Goal: Complete application form

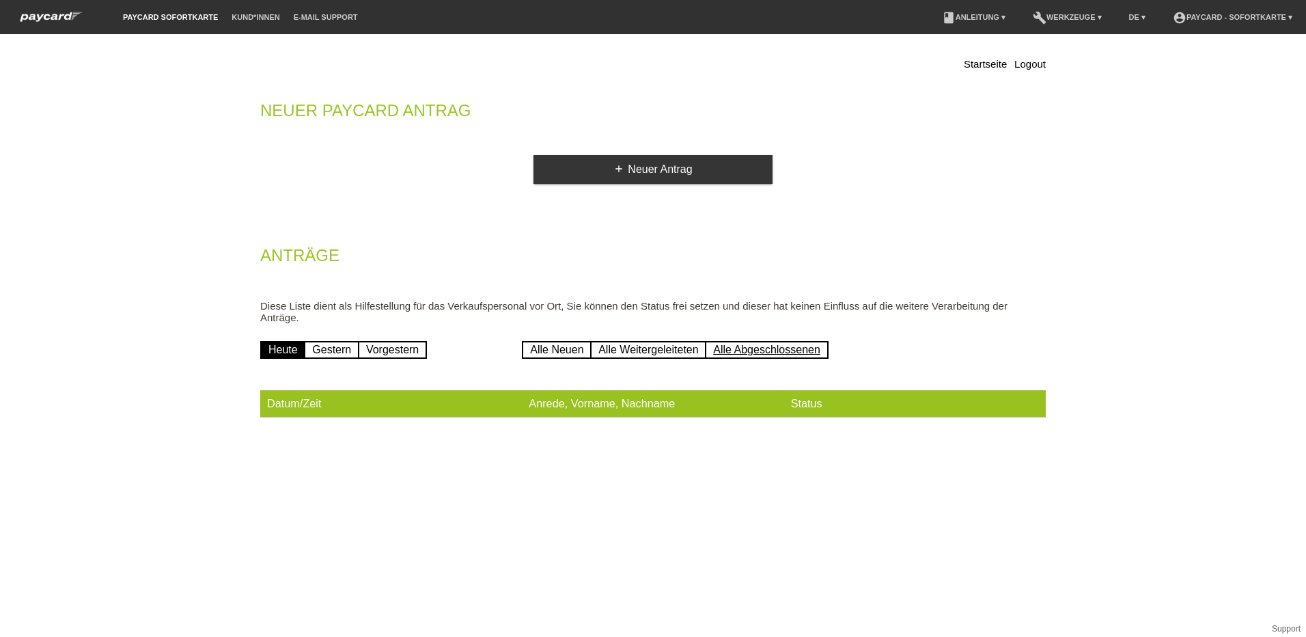
click at [748, 348] on link "Alle Abgeschlossenen" at bounding box center [767, 350] width 124 height 18
click at [982, 20] on link "book Anleitung ▾" at bounding box center [973, 17] width 77 height 8
click at [957, 18] on link "book Anleitung ▾" at bounding box center [973, 17] width 77 height 8
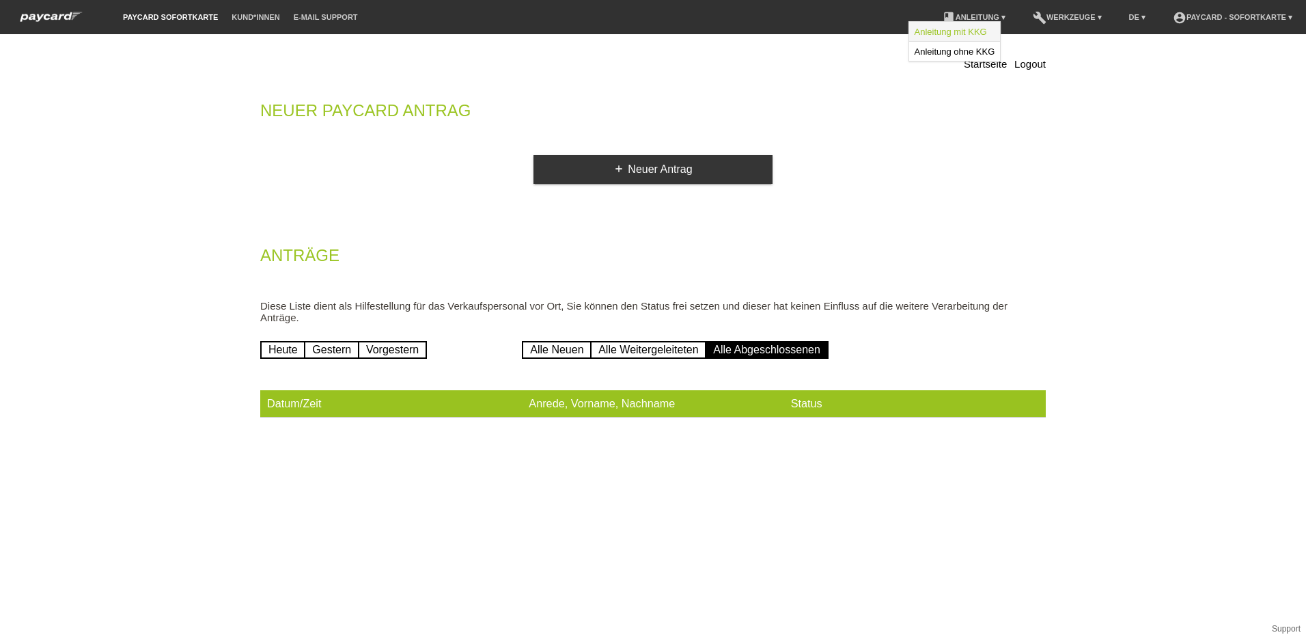
click at [952, 32] on link "Anleitung mit KKG" at bounding box center [951, 32] width 72 height 10
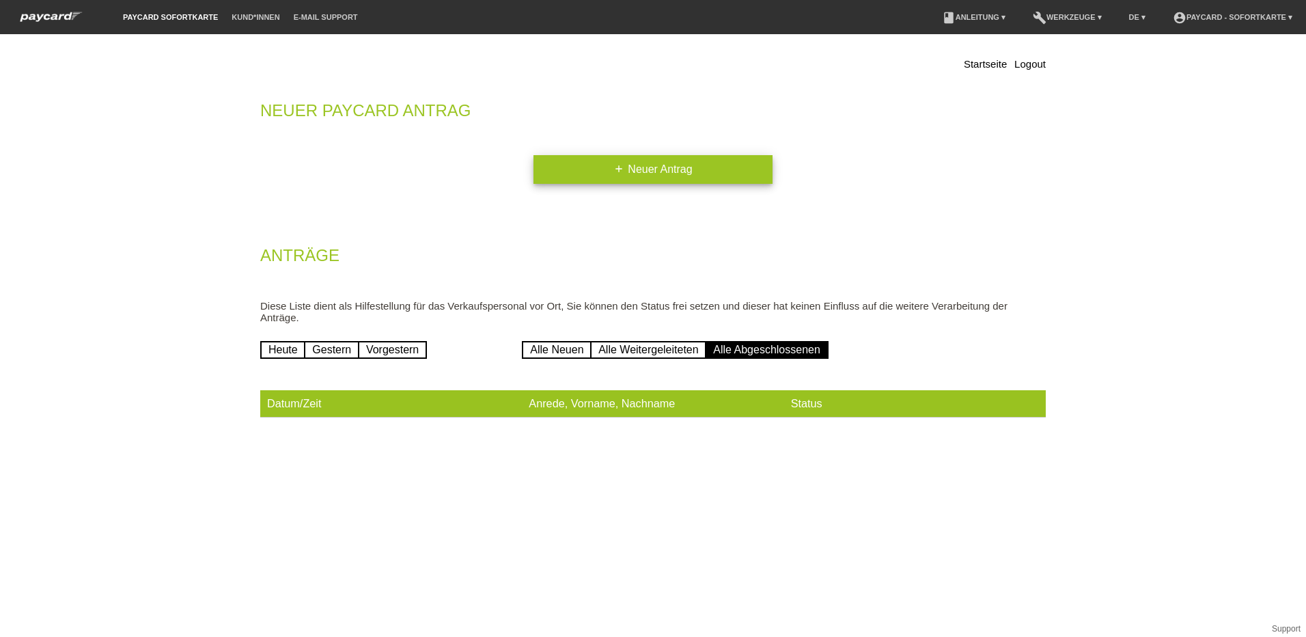
click at [631, 170] on link "add Neuer Antrag" at bounding box center [653, 169] width 239 height 29
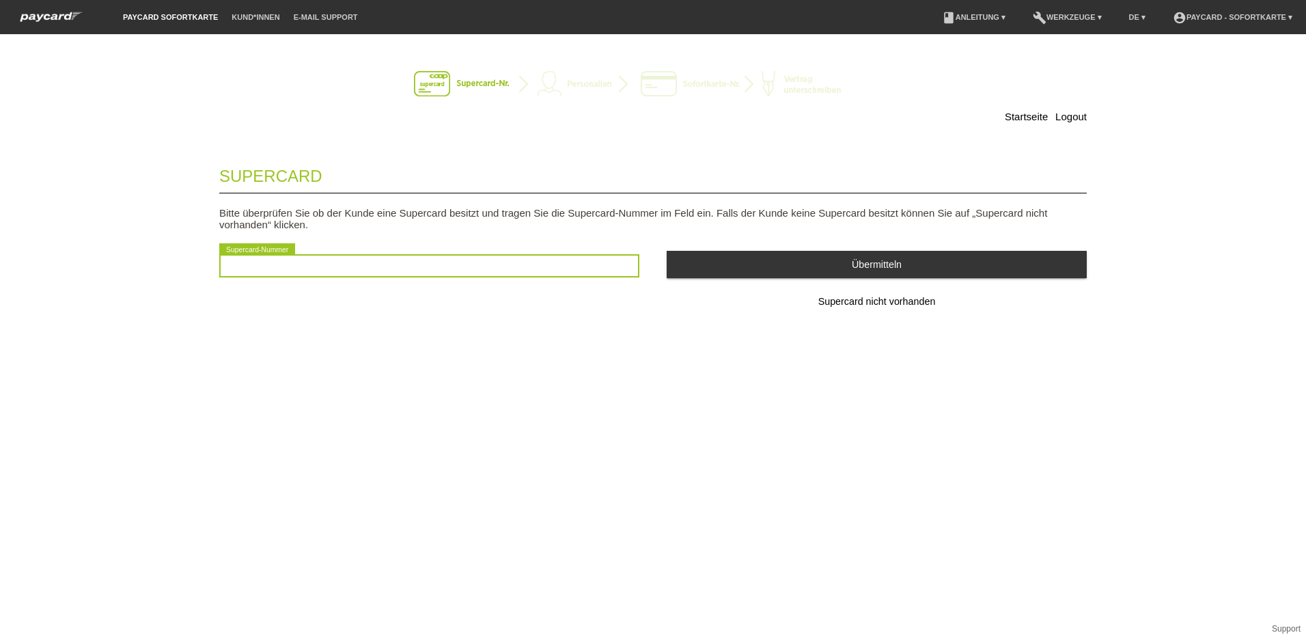
click at [364, 266] on input "text" at bounding box center [429, 265] width 420 height 23
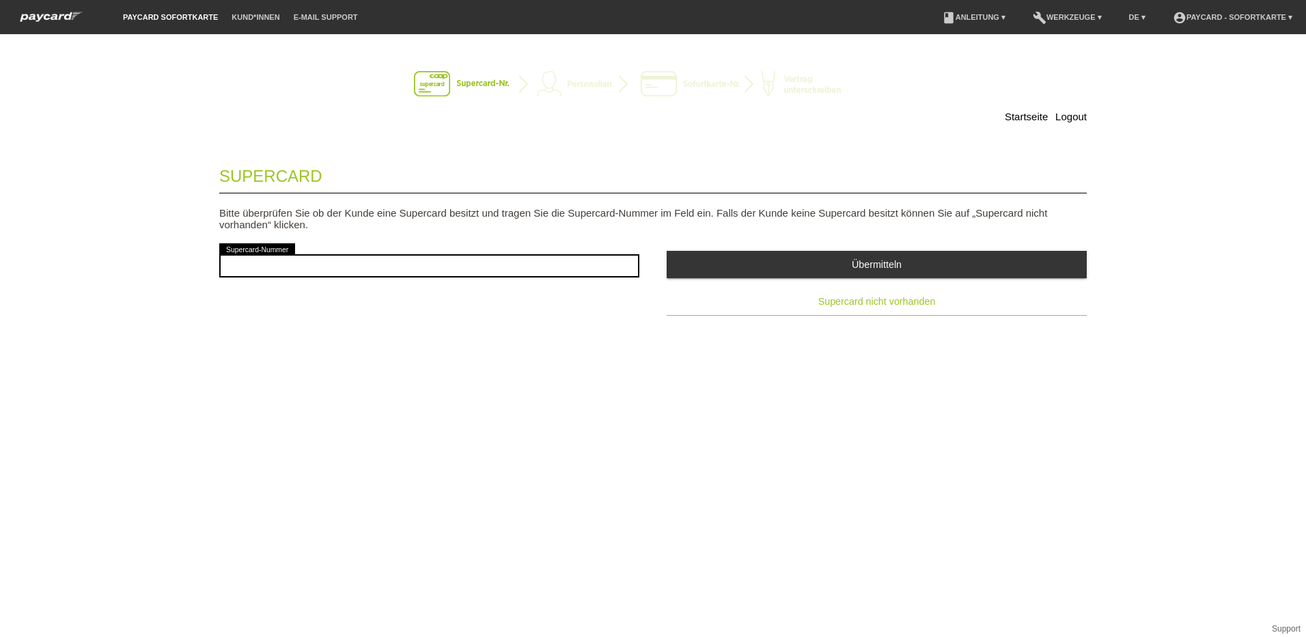
click at [910, 298] on span "Supercard nicht vorhanden" at bounding box center [877, 301] width 118 height 11
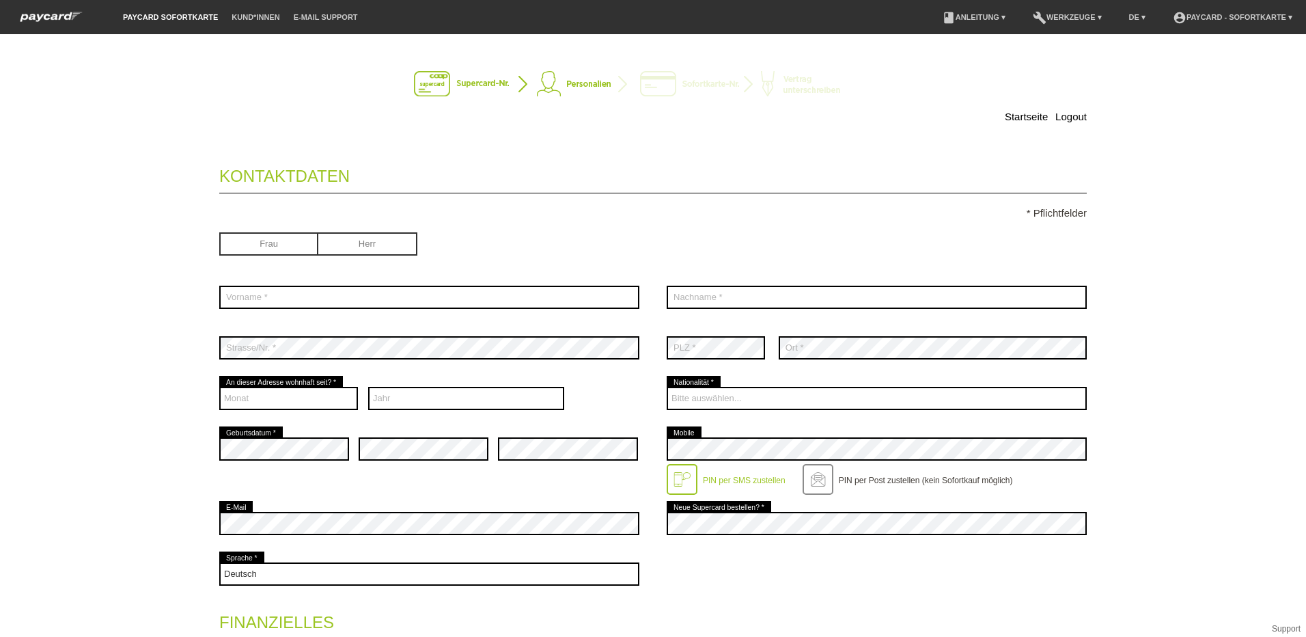
click at [275, 248] on input "radio" at bounding box center [268, 242] width 99 height 20
radio input "true"
click at [365, 248] on input "radio" at bounding box center [367, 242] width 99 height 20
radio input "true"
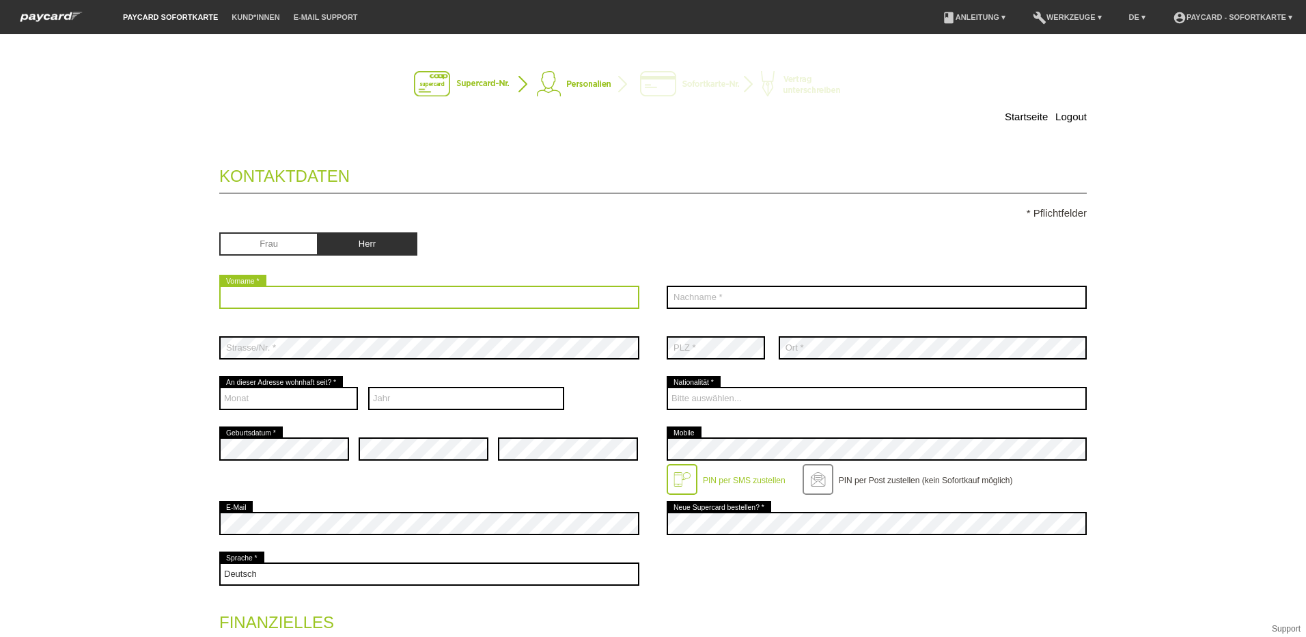
click at [311, 293] on input "text" at bounding box center [429, 297] width 420 height 23
type input "Nebojsa"
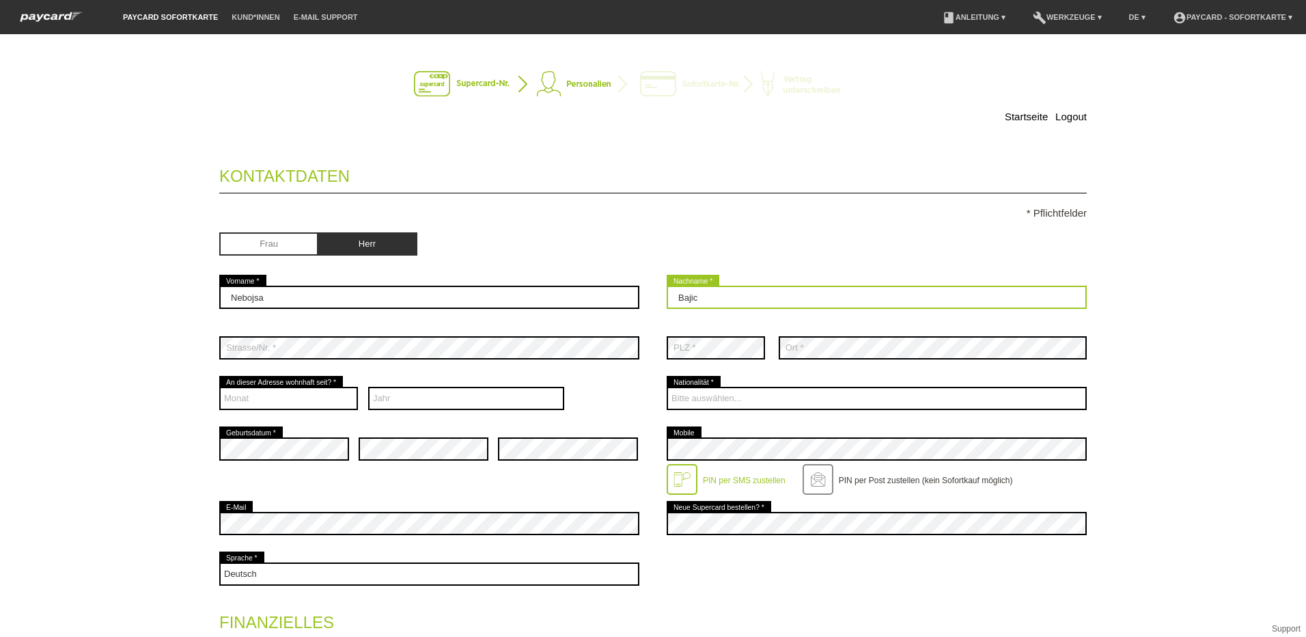
type input "Bajic"
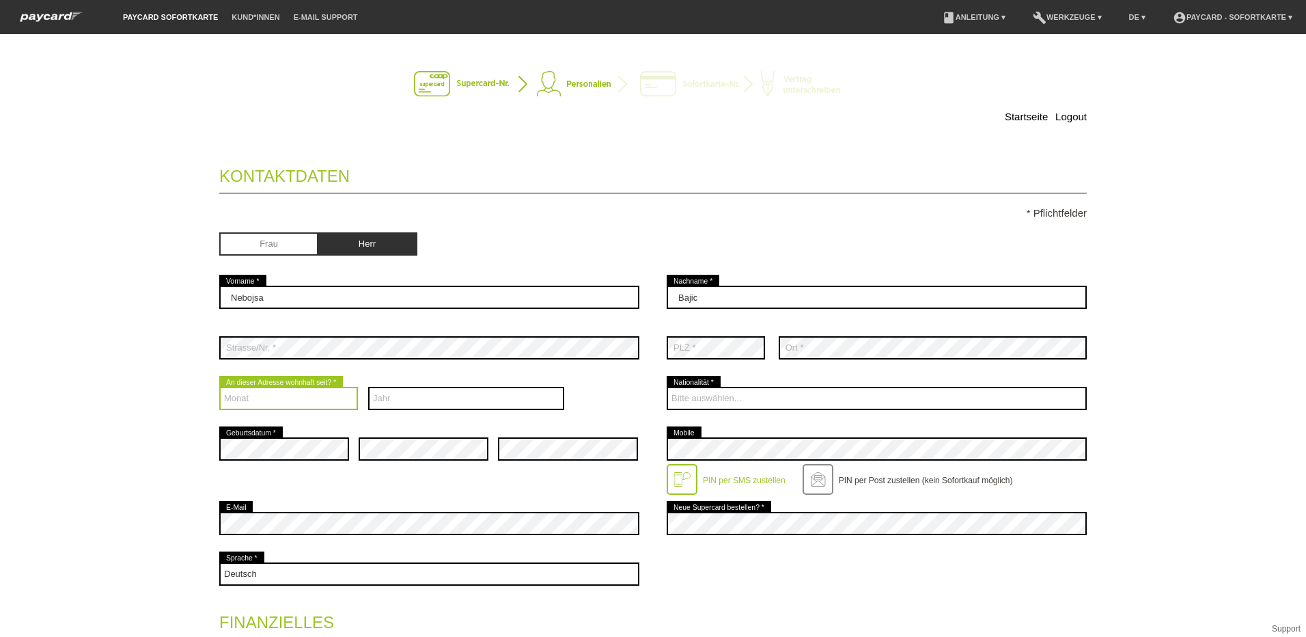
click at [286, 400] on select "Monat 01 02 03 04 05 06 07 08 09 10 11 12" at bounding box center [288, 398] width 139 height 23
select select "03"
click at [219, 387] on select "Monat 01 02 03 04 05 06 07 08 09 10 11 12" at bounding box center [288, 398] width 139 height 23
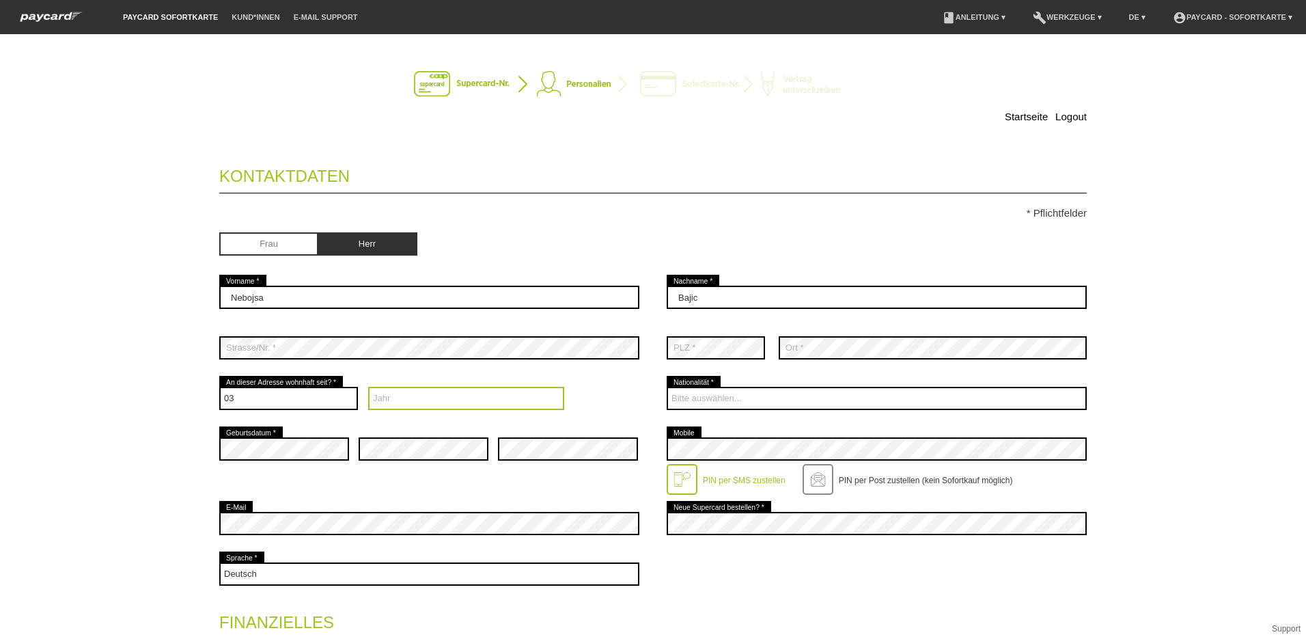
click at [424, 389] on select "Jahr 2025 2024 2023 2022 2021 2020 2019 2018 2017 2016" at bounding box center [466, 398] width 197 height 23
select select "2021"
click at [368, 387] on select "Jahr 2025 2024 2023 2022 2021 2020 2019 2018 2017 2016" at bounding box center [466, 398] width 197 height 23
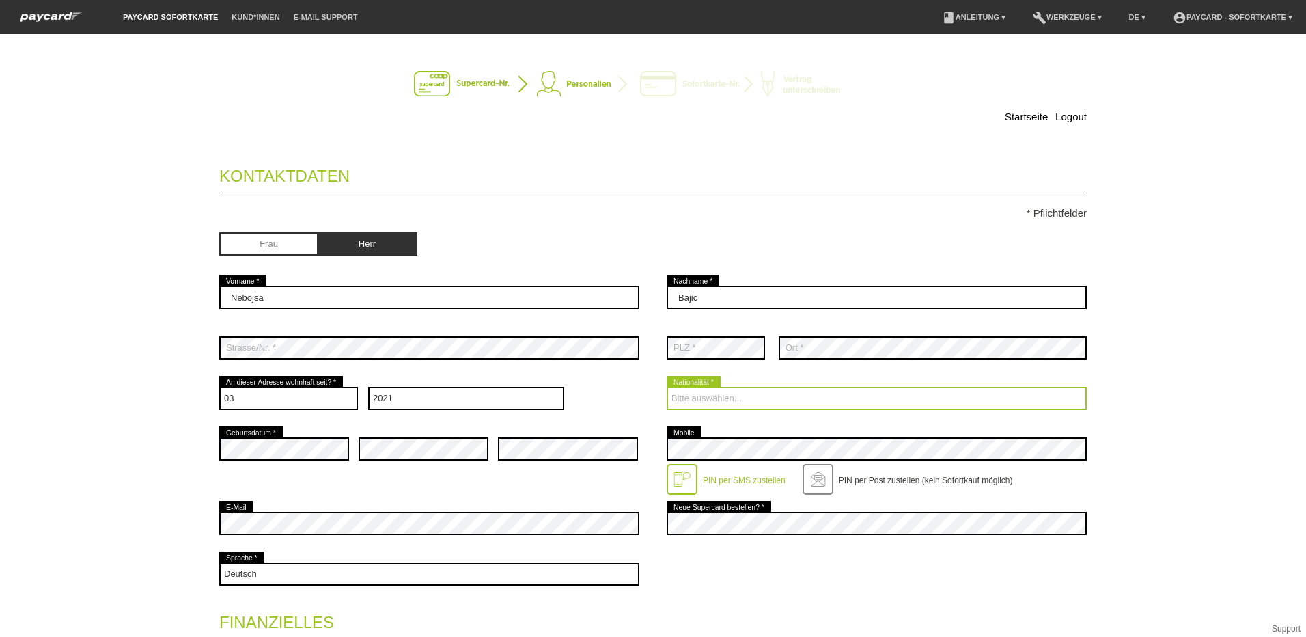
click at [705, 398] on select "Bitte auswählen... Schweiz Deutschland Liechtenstein Österreich ------------ Af…" at bounding box center [877, 398] width 420 height 23
select select "RS"
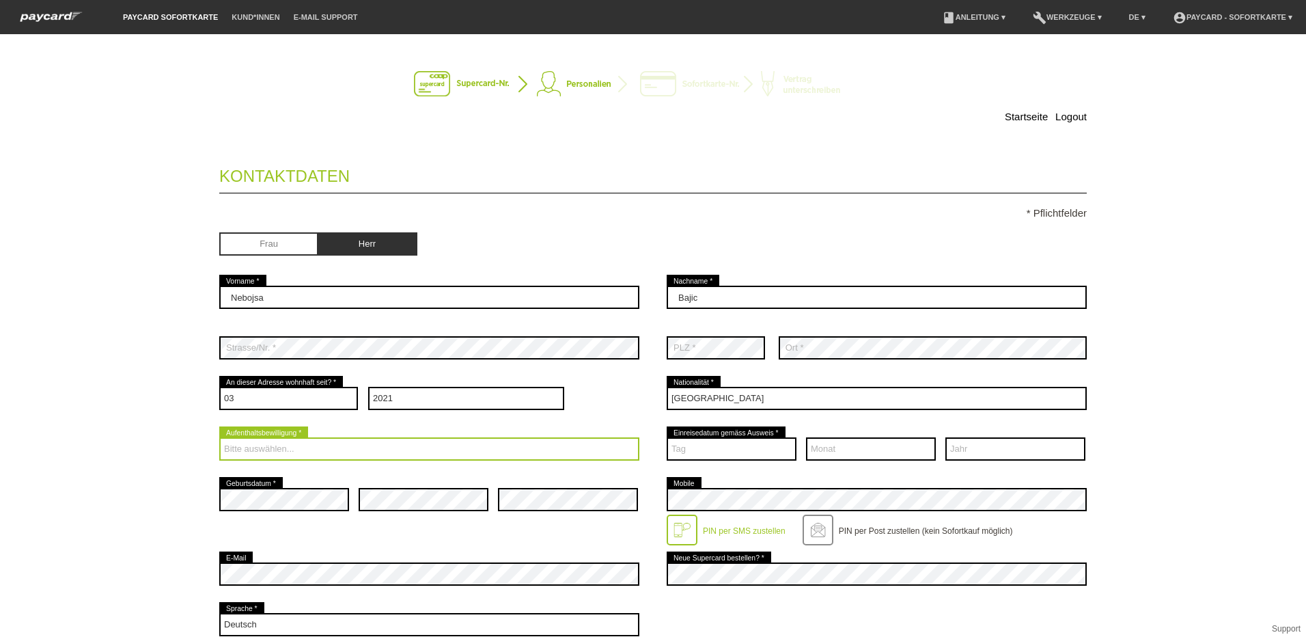
click at [366, 446] on select "Bitte auswählen... C B B - Flüchtlingsstatus Andere" at bounding box center [429, 448] width 420 height 23
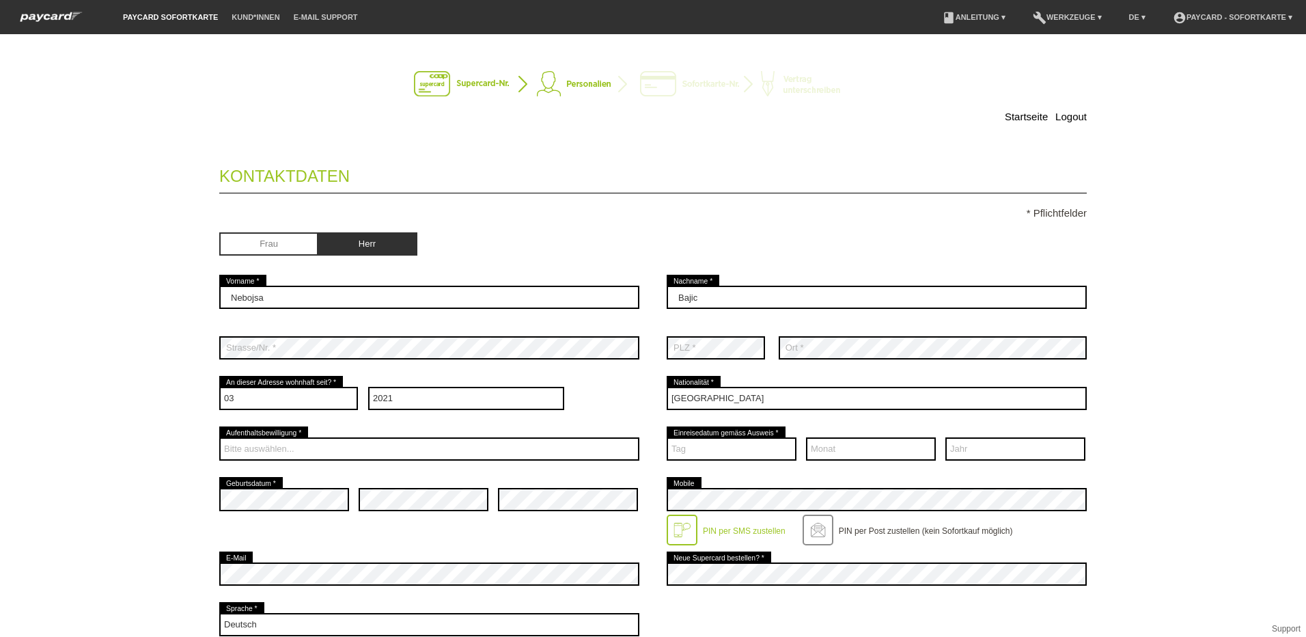
click at [122, 493] on div "Startseite Logout Kontaktdaten * Pflichtfelder Frau Herr 01" at bounding box center [653, 335] width 1306 height 603
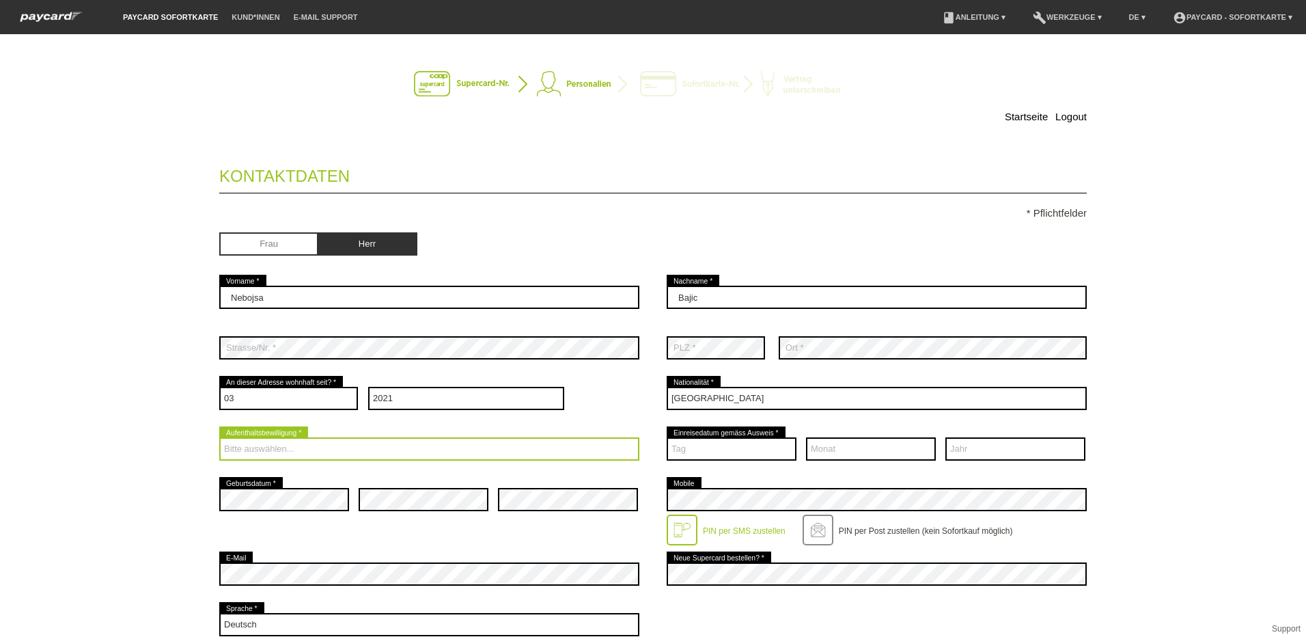
click at [301, 448] on select "Bitte auswählen... C B B - Flüchtlingsstatus Andere" at bounding box center [429, 448] width 420 height 23
select select "B"
click at [219, 437] on select "Bitte auswählen... C B B - Flüchtlingsstatus Andere" at bounding box center [429, 448] width 420 height 23
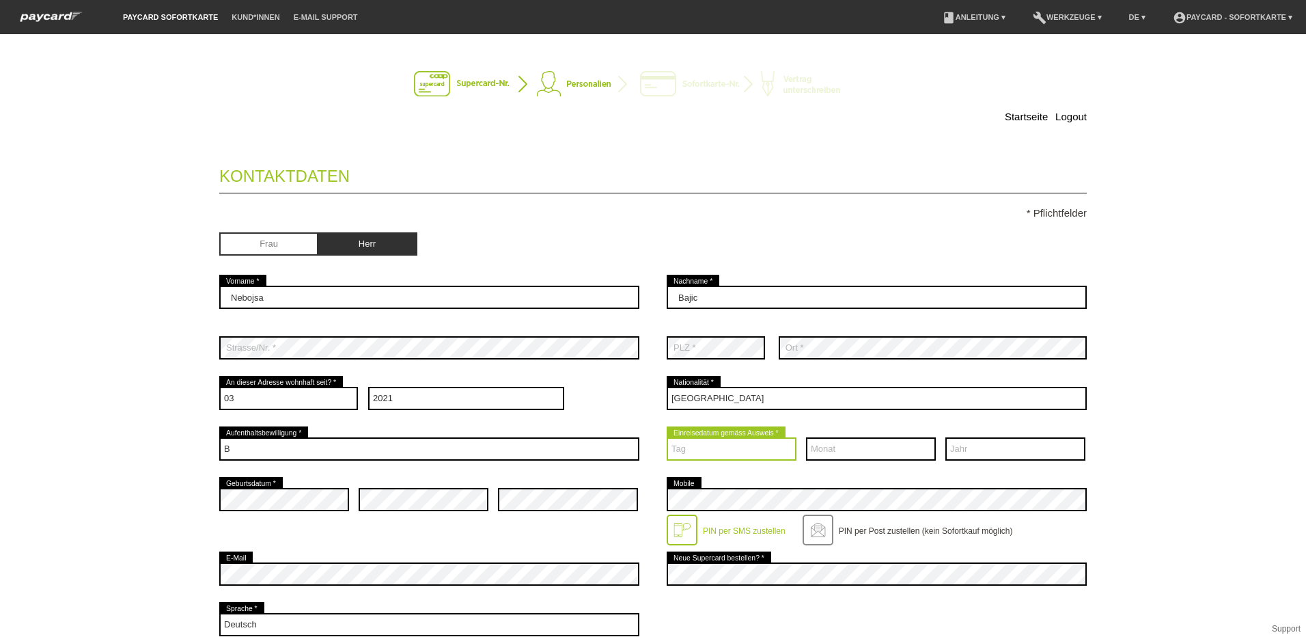
click at [712, 446] on select "Tag 01 02 03 04 05 06 07 08 09 10 11 12 13 14 15 16 17" at bounding box center [732, 448] width 130 height 23
click at [581, 417] on div "Monat 01 02 03 04 05 06 07 08 09" at bounding box center [429, 398] width 420 height 51
click at [723, 450] on select "Tag 01 02 03 04 05 06 07 08 09 10 11 12 13 14 15 16 17" at bounding box center [732, 448] width 130 height 23
click at [618, 389] on div "Monat 01 02 03 04 05 06 07 08 09" at bounding box center [429, 398] width 420 height 51
click at [716, 450] on select "Tag 01 02 03 04 05 06 07 08 09 10 11 12 13 14 15 16 17" at bounding box center [732, 448] width 130 height 23
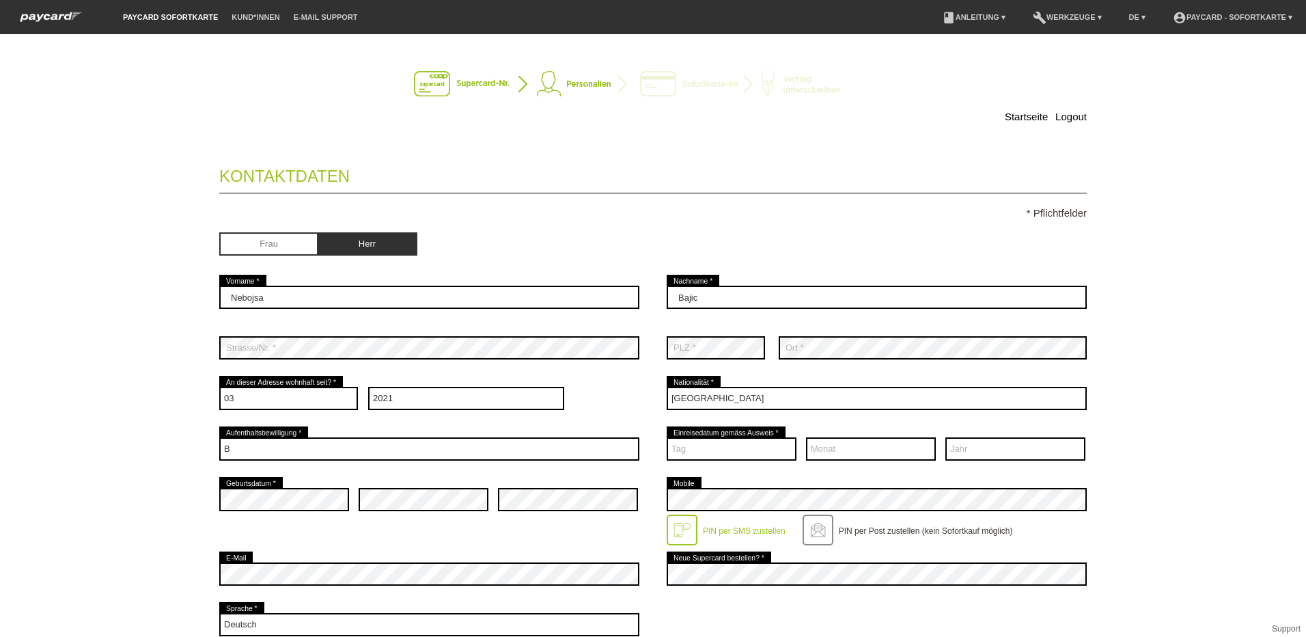
click at [590, 399] on div "Monat 01 02 03 04 05 06 07 08 09" at bounding box center [429, 398] width 420 height 51
click at [727, 439] on select "Tag 01 02 03 04 05 06 07 08 09 10 11 12 13 14 15 16 17" at bounding box center [732, 448] width 130 height 23
select select "02"
click at [667, 437] on select "Tag 01 02 03 04 05 06 07 08 09 10 11 12 13 14 15 16 17" at bounding box center [732, 448] width 130 height 23
click at [861, 452] on select "Monat 01 02 03 04 05 06 07 08 09 10 11 12" at bounding box center [871, 448] width 130 height 23
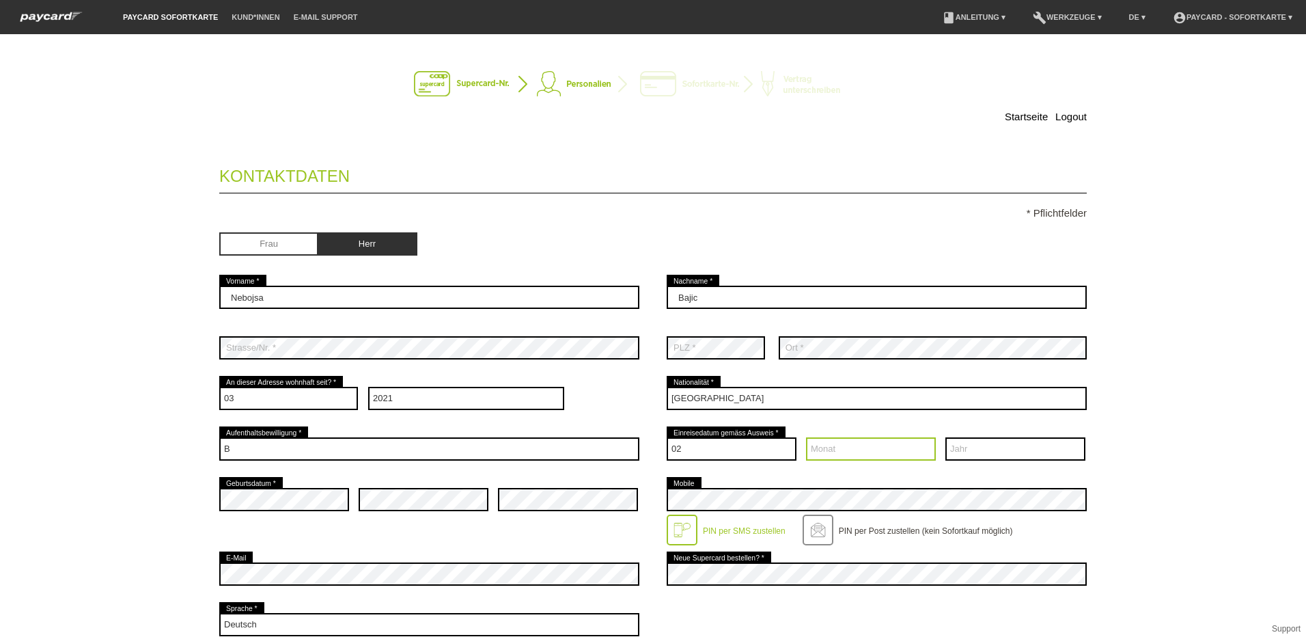
select select "03"
click at [806, 437] on select "Monat 01 02 03 04 05 06 07 08 09 10 11 12" at bounding box center [871, 448] width 130 height 23
click at [981, 443] on select "Jahr 2025 2024 2023 2022 2021 2020 2019 2018 2017 2016" at bounding box center [1016, 448] width 140 height 23
select select "2022"
click at [946, 437] on select "Jahr 2025 2024 2023 2022 2021 2020 2019 2018 2017 2016" at bounding box center [1016, 448] width 140 height 23
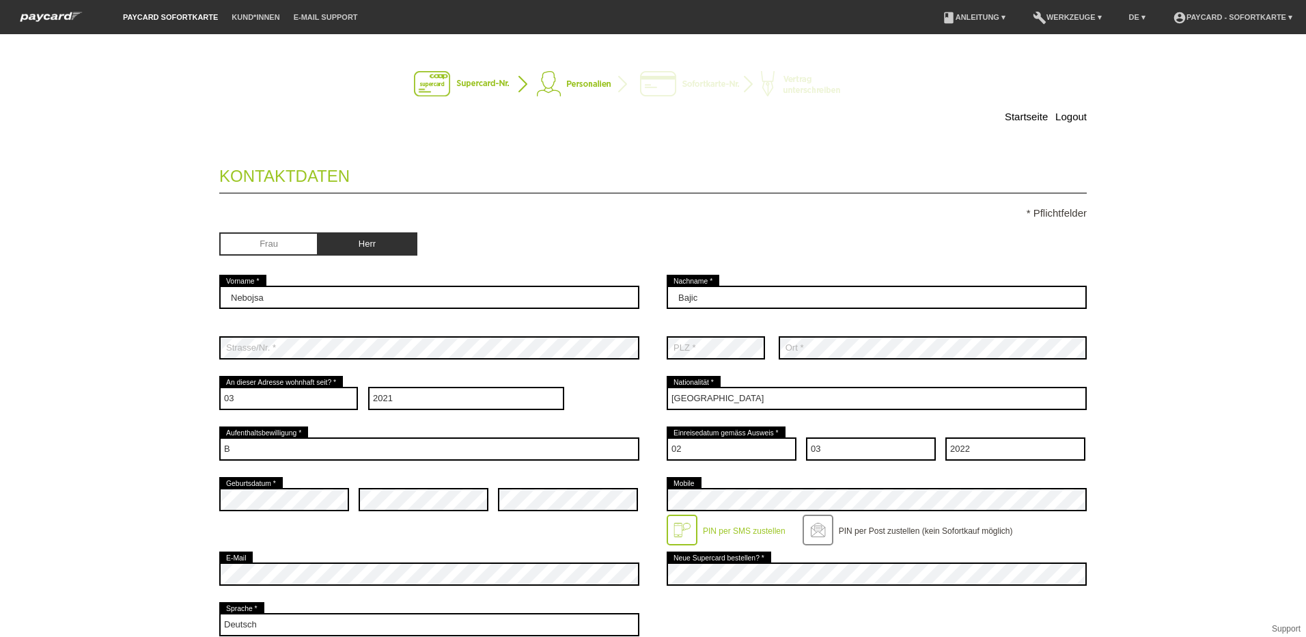
click at [702, 605] on div at bounding box center [877, 604] width 420 height 10
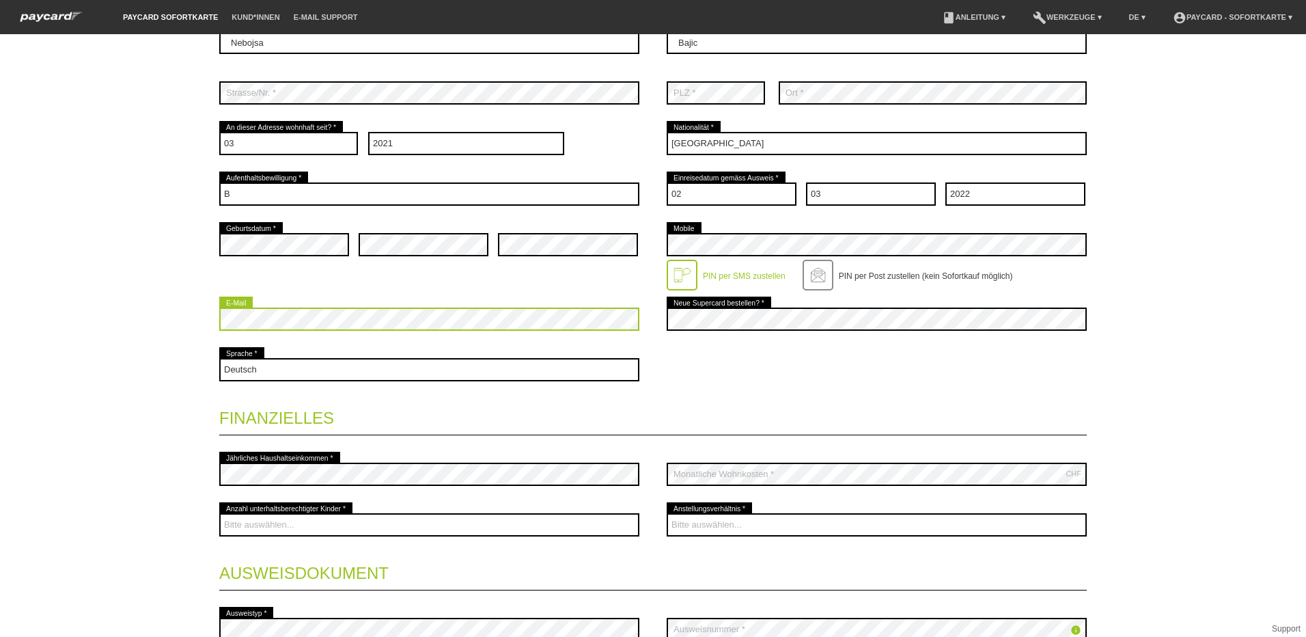
scroll to position [273, 0]
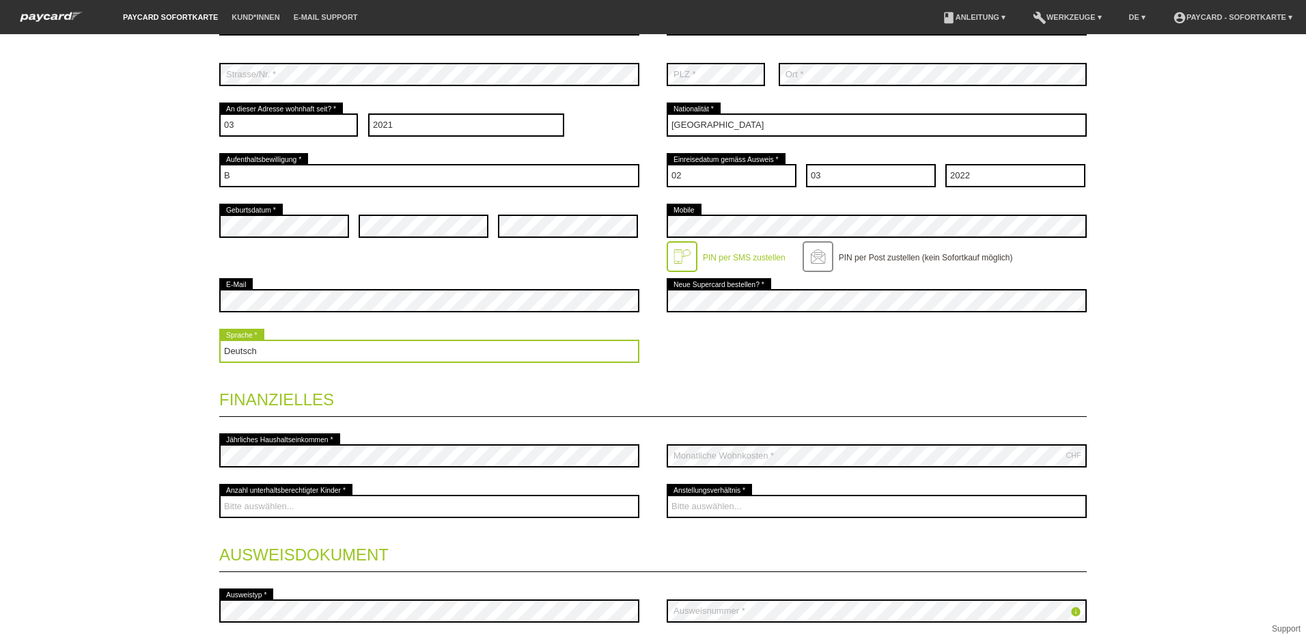
click at [406, 361] on select "Deutsch Français Italiano English" at bounding box center [429, 351] width 420 height 23
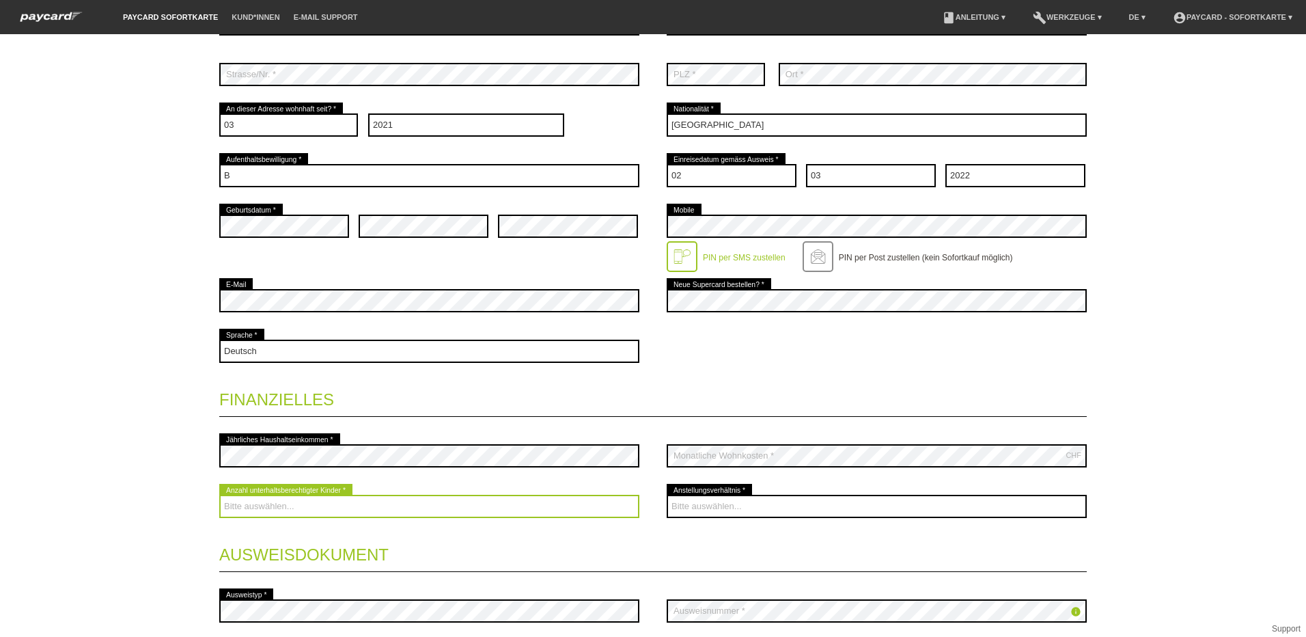
click at [383, 510] on select "Bitte auswählen... 0 1 2 3 4 5 6 7 8 9" at bounding box center [429, 506] width 420 height 23
select select "1"
click at [219, 495] on select "Bitte auswählen... 0 1 2 3 4 5 6 7 8 9" at bounding box center [429, 506] width 420 height 23
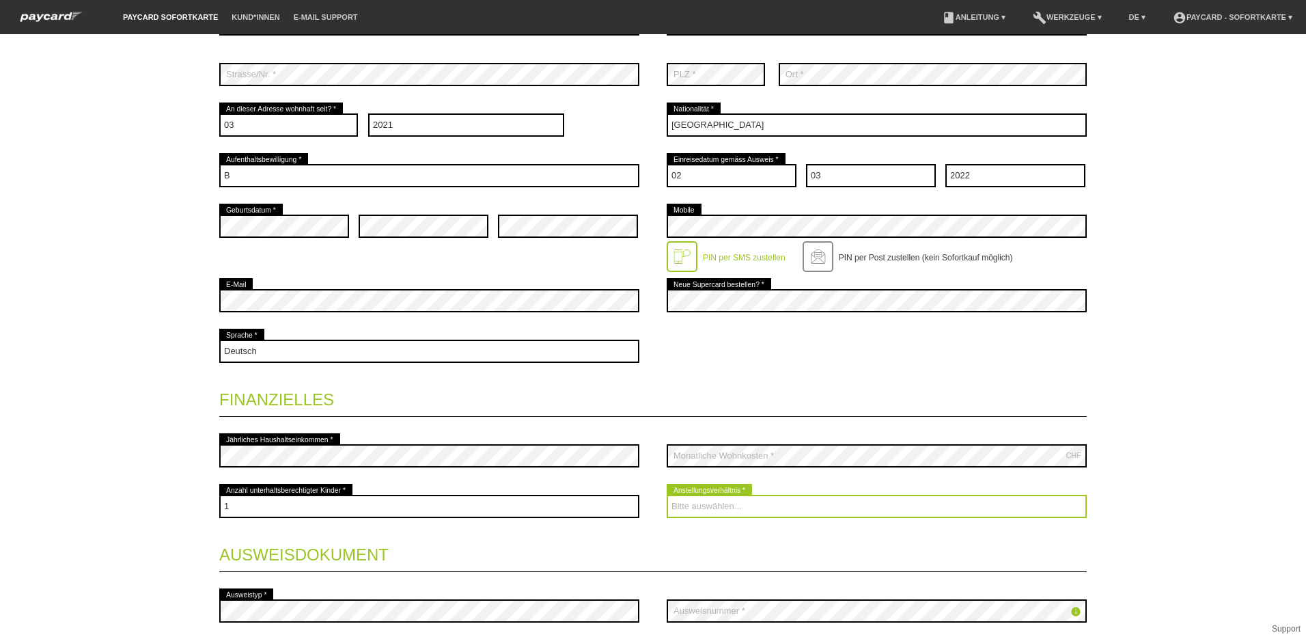
click at [711, 508] on select "Bitte auswählen... Unbefristet Befristet Lehrling/Student Pensioniert Nicht arb…" at bounding box center [877, 506] width 420 height 23
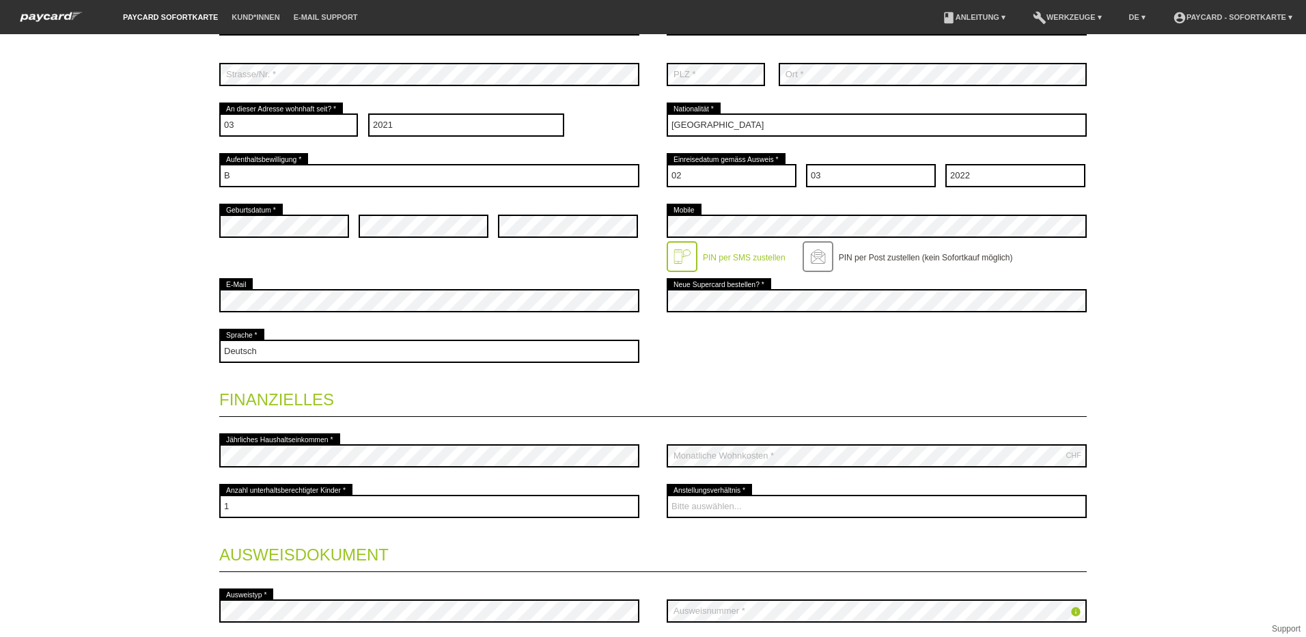
click at [612, 427] on fieldset "Kontaktdaten * Pflichtfelder Frau Herr Nebojsa error Vorname * Bajic error" at bounding box center [653, 291] width 868 height 823
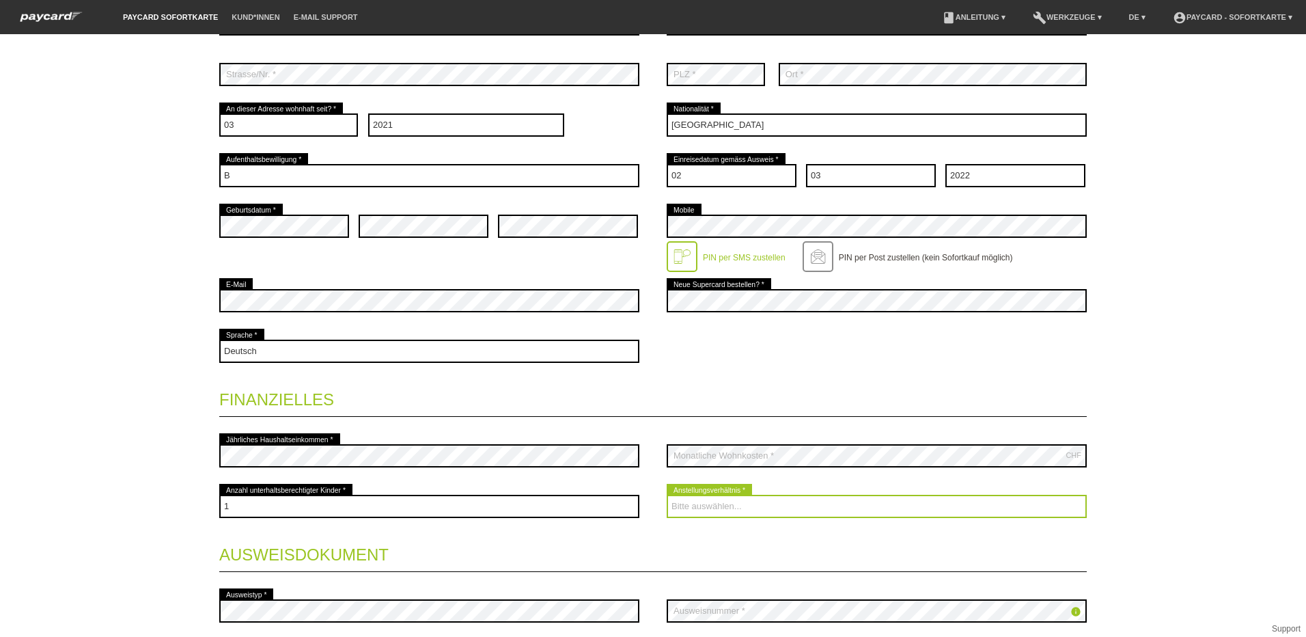
click at [741, 513] on select "Bitte auswählen... Unbefristet Befristet Lehrling/Student Pensioniert Nicht arb…" at bounding box center [877, 506] width 420 height 23
select select "UNLIMITED"
click at [667, 495] on select "Bitte auswählen... Unbefristet Befristet Lehrling/Student Pensioniert Nicht arb…" at bounding box center [877, 506] width 420 height 23
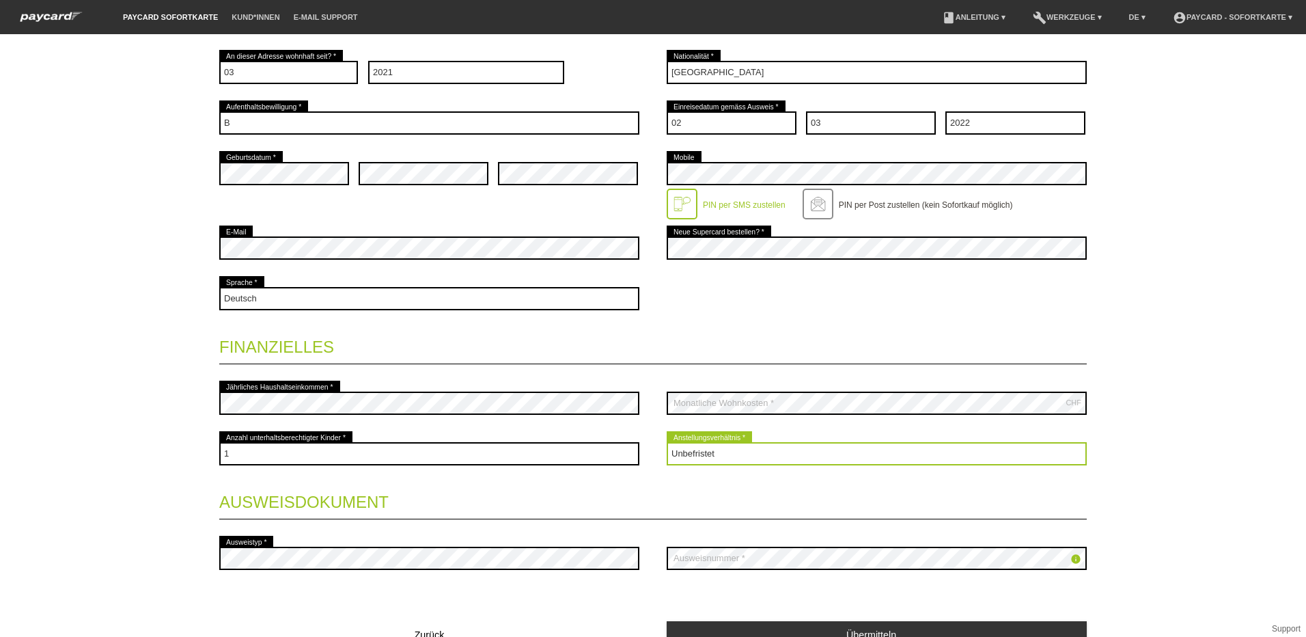
scroll to position [394, 0]
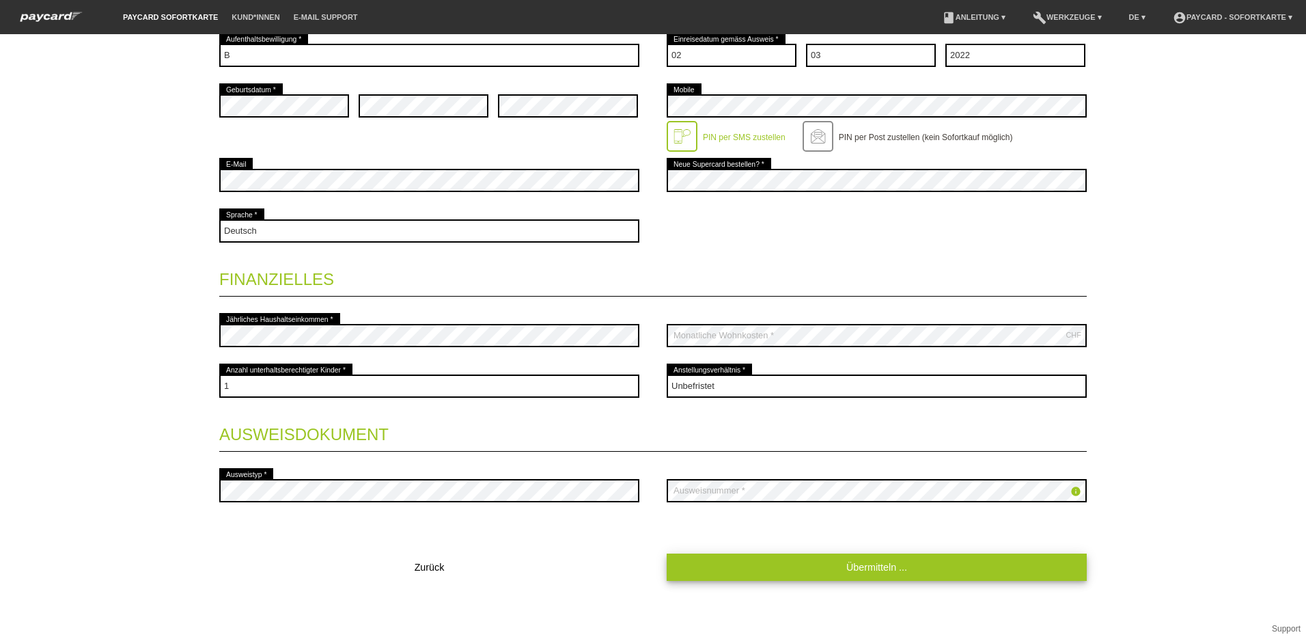
click at [822, 572] on link "Übermitteln ..." at bounding box center [877, 566] width 420 height 27
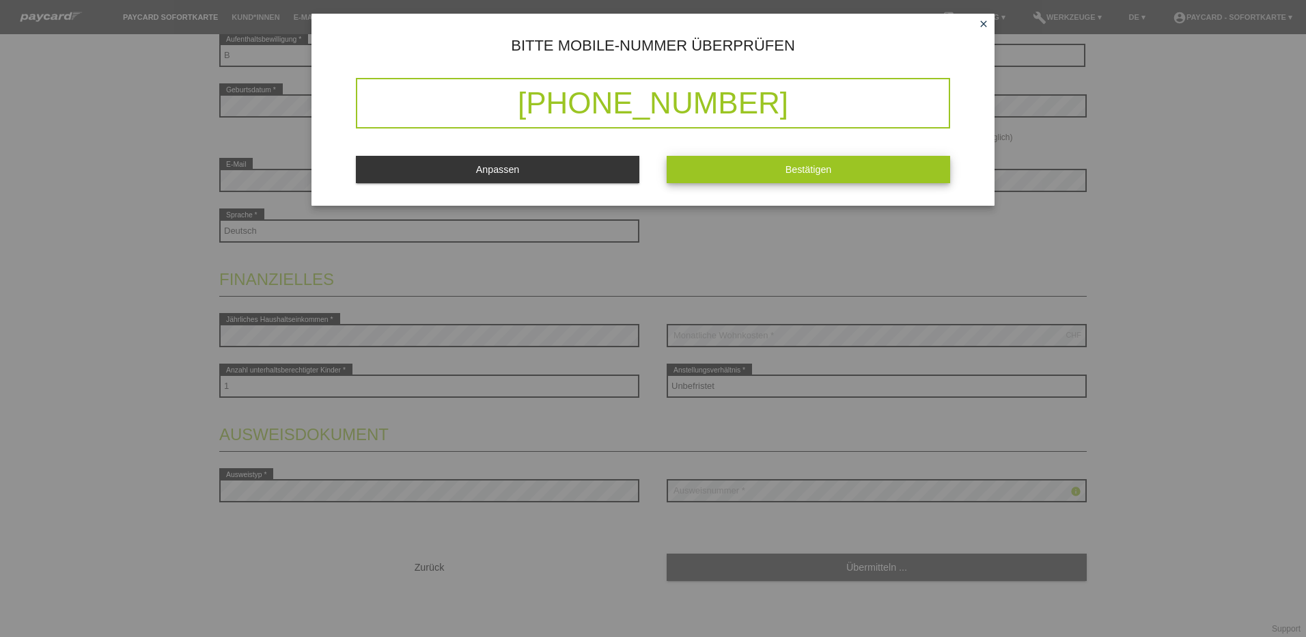
click at [697, 164] on button "Bestätigen" at bounding box center [809, 169] width 284 height 27
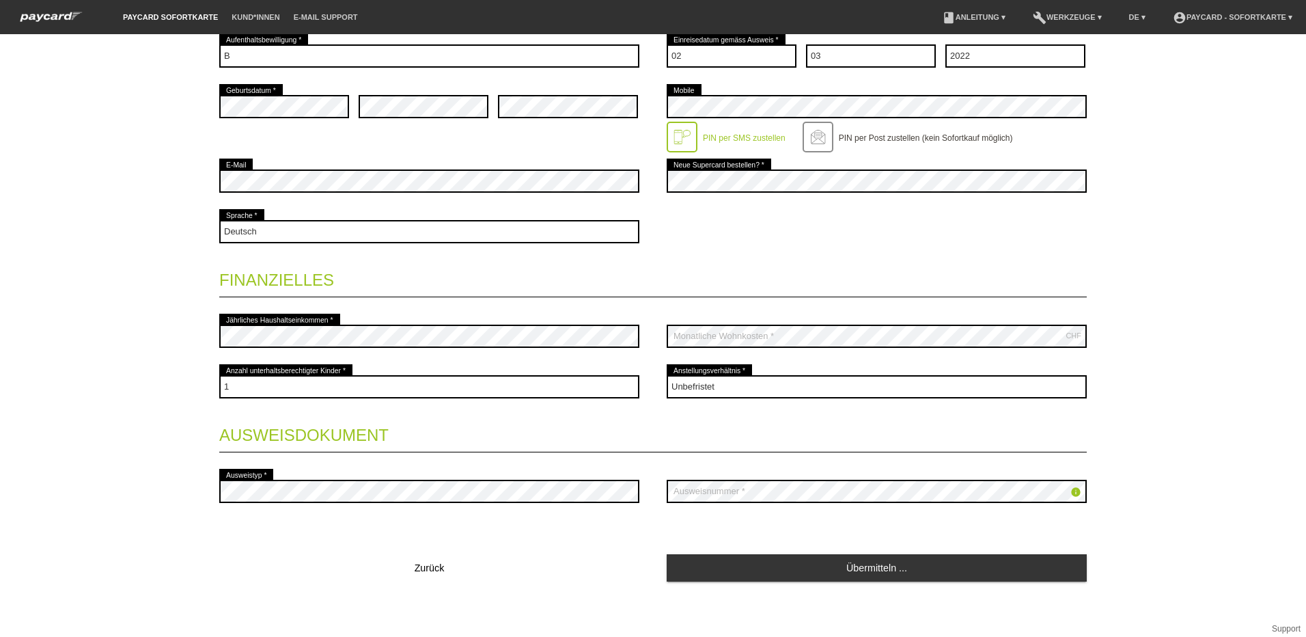
scroll to position [422, 0]
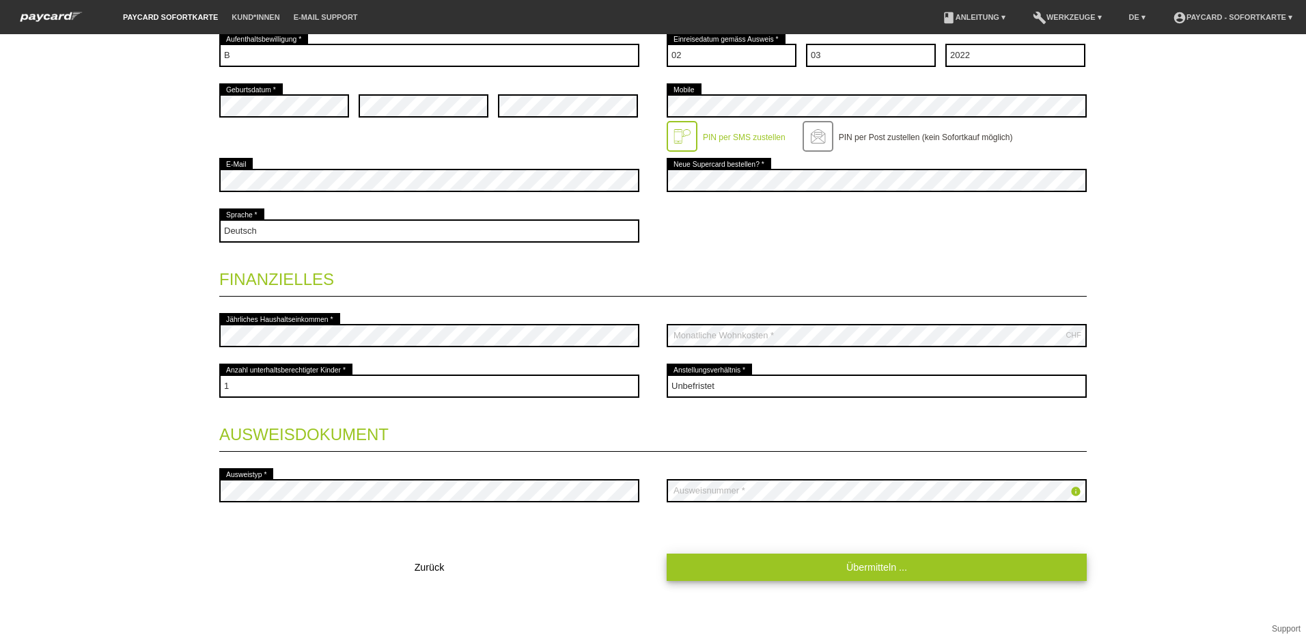
click at [861, 566] on link "Übermitteln ..." at bounding box center [877, 566] width 420 height 27
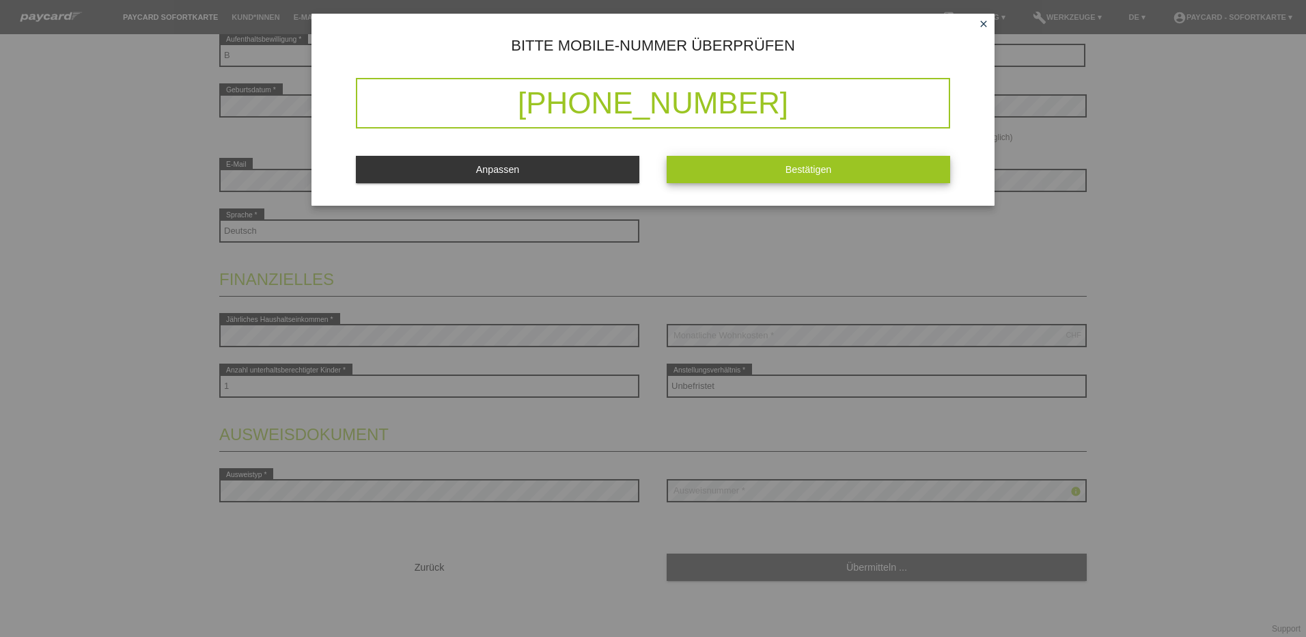
click at [846, 167] on button "Bestätigen" at bounding box center [809, 169] width 284 height 27
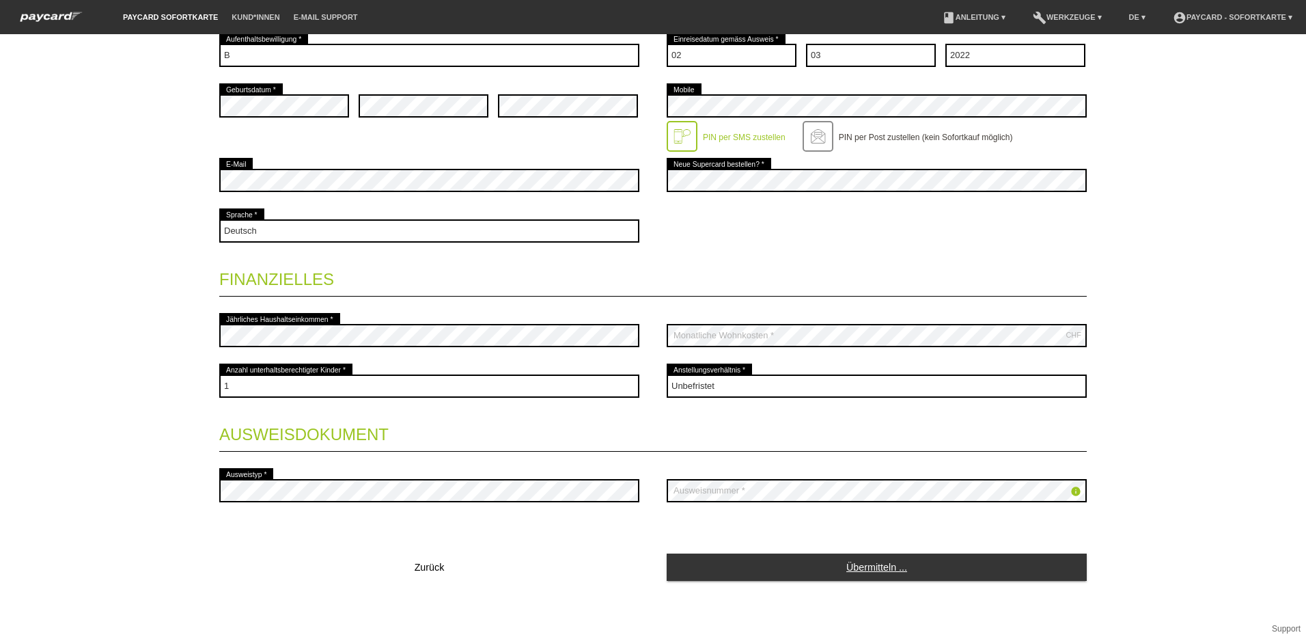
click at [847, 562] on link "Übermitteln ..." at bounding box center [877, 566] width 420 height 27
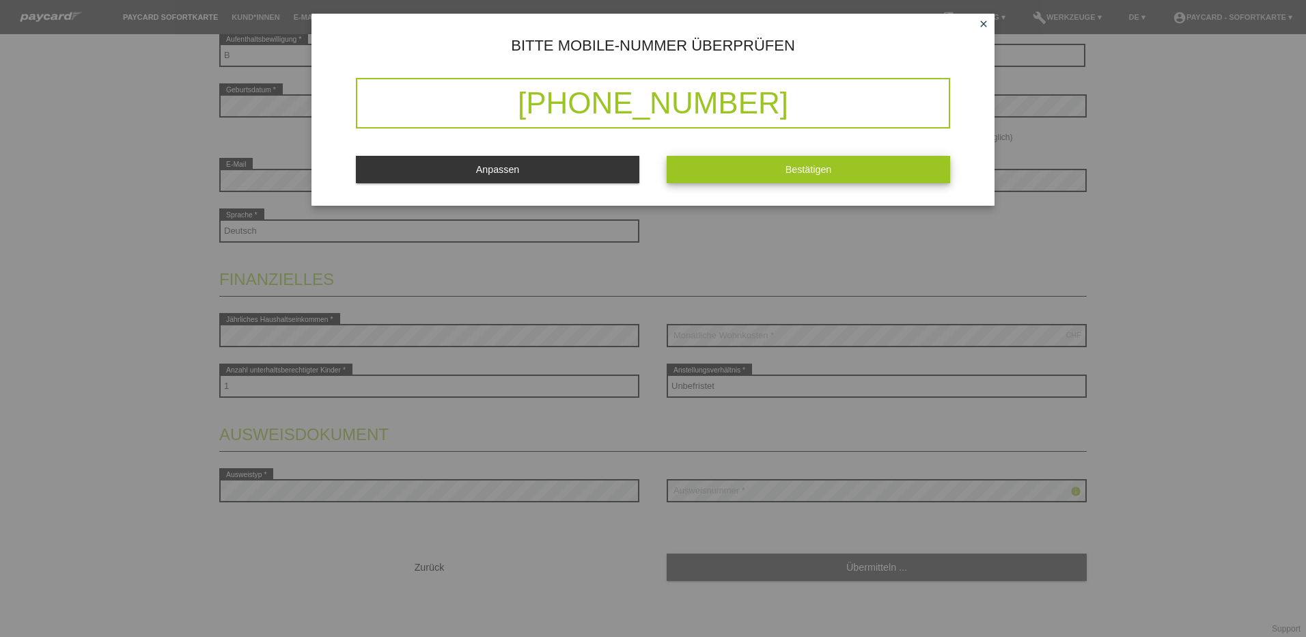
click at [698, 161] on button "Bestätigen" at bounding box center [809, 169] width 284 height 27
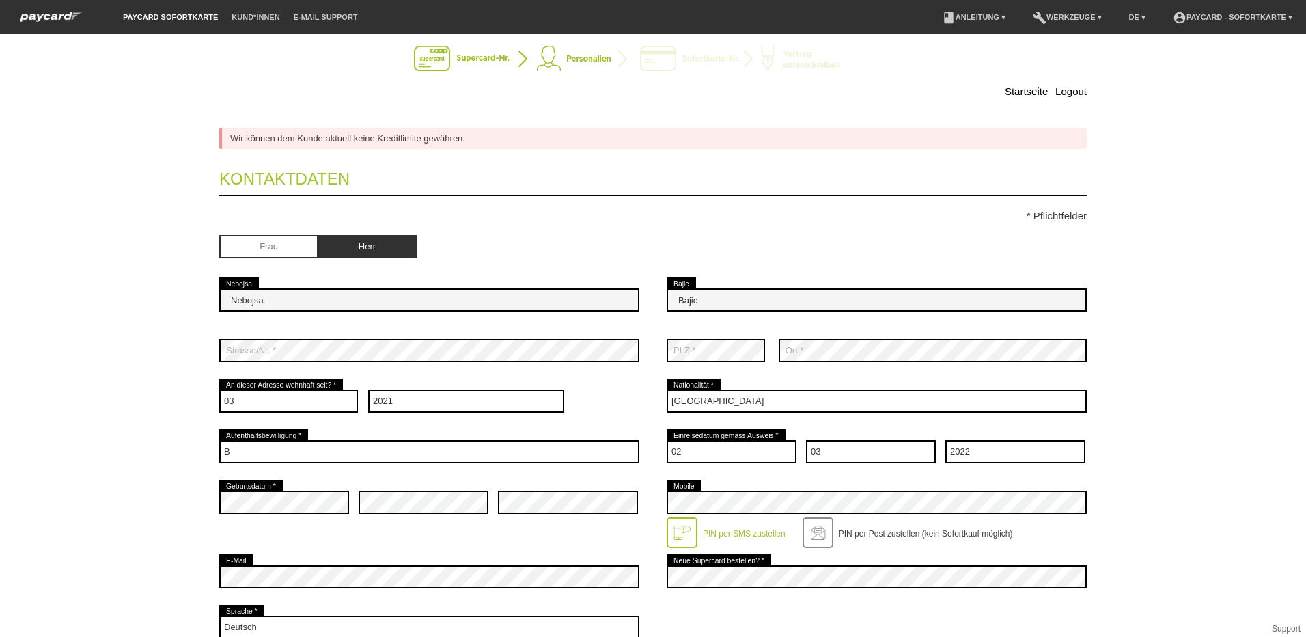
scroll to position [0, 0]
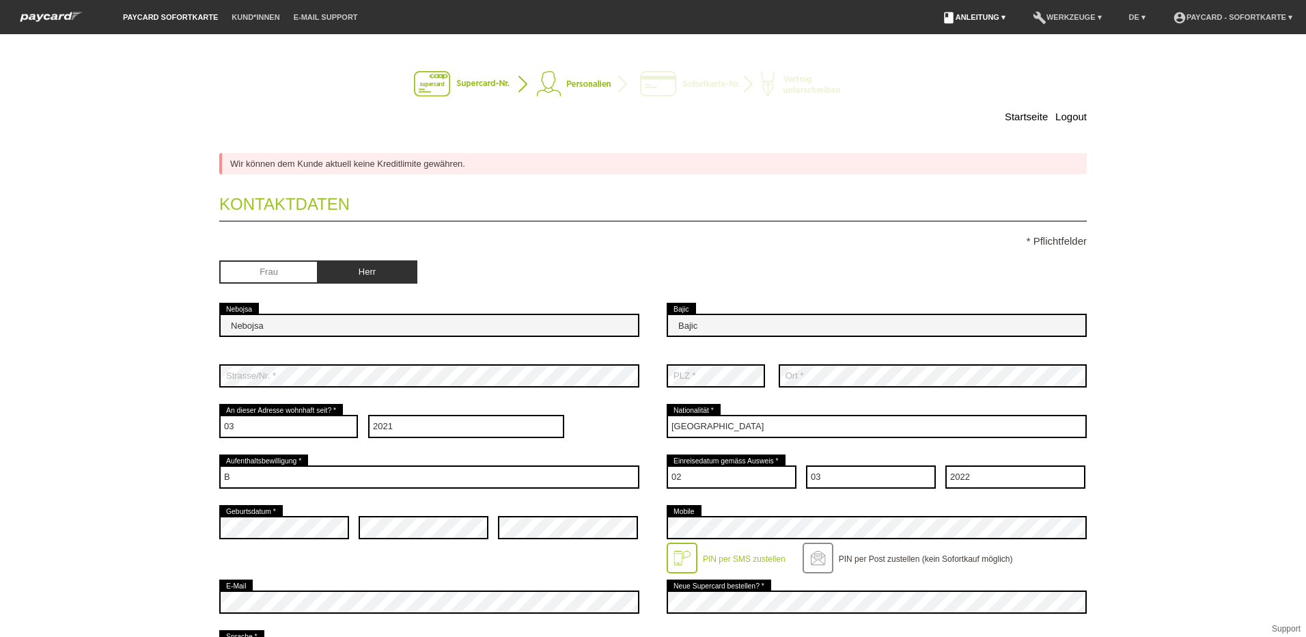
click at [969, 20] on link "book Anleitung ▾" at bounding box center [973, 17] width 77 height 8
click at [958, 33] on link "Anleitung mit KKG" at bounding box center [951, 32] width 72 height 10
click at [982, 19] on link "book Anleitung ▾" at bounding box center [973, 17] width 77 height 8
click at [978, 52] on link "Anleitung ohne KKG" at bounding box center [955, 51] width 81 height 10
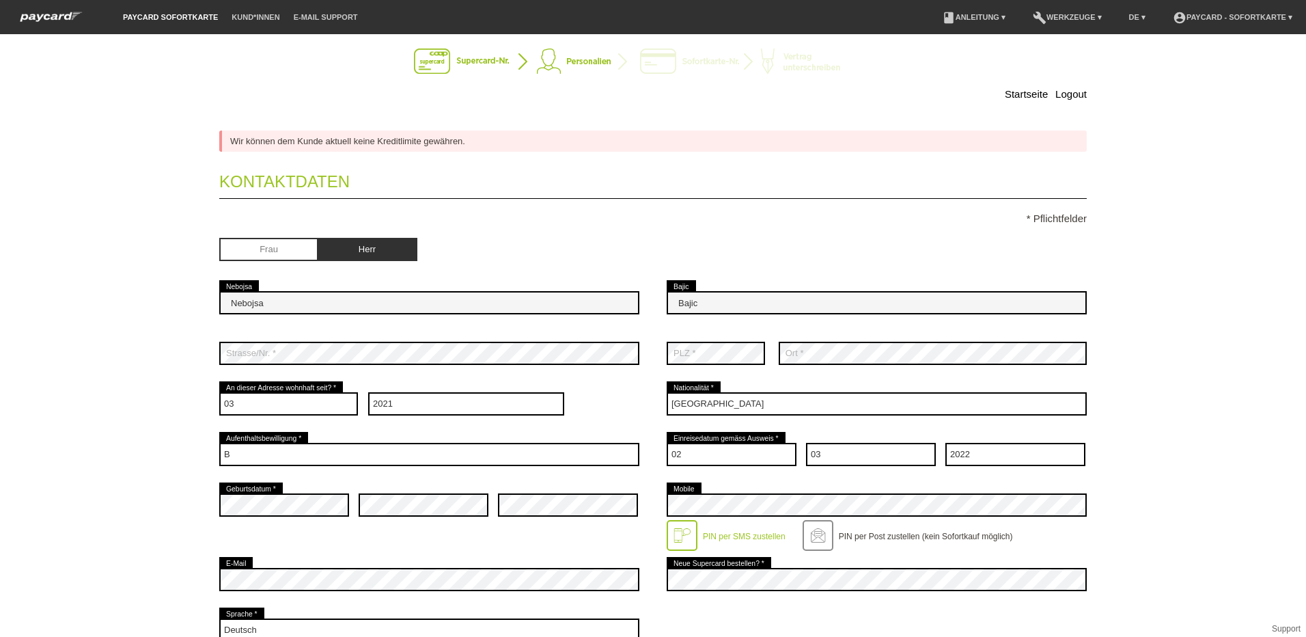
scroll to position [12, 0]
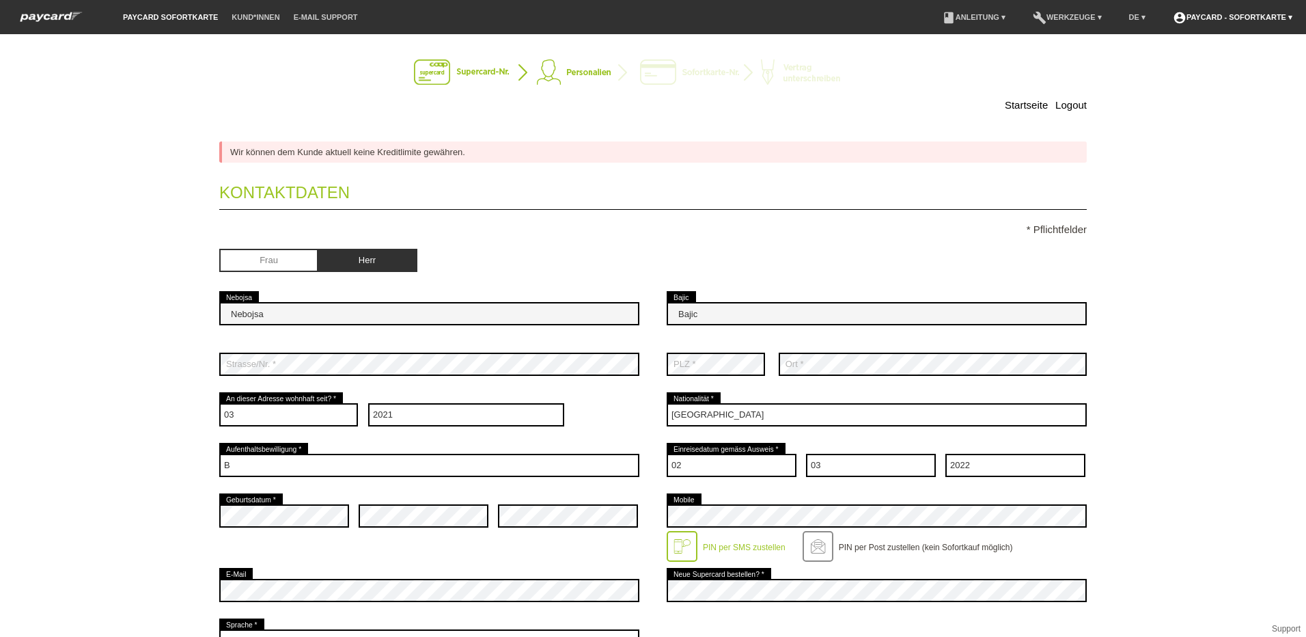
click at [1241, 19] on link "account_circle paycard - Sofortkarte ▾" at bounding box center [1232, 17] width 133 height 8
click at [1244, 17] on link "account_circle paycard - Sofortkarte ▾" at bounding box center [1232, 17] width 133 height 8
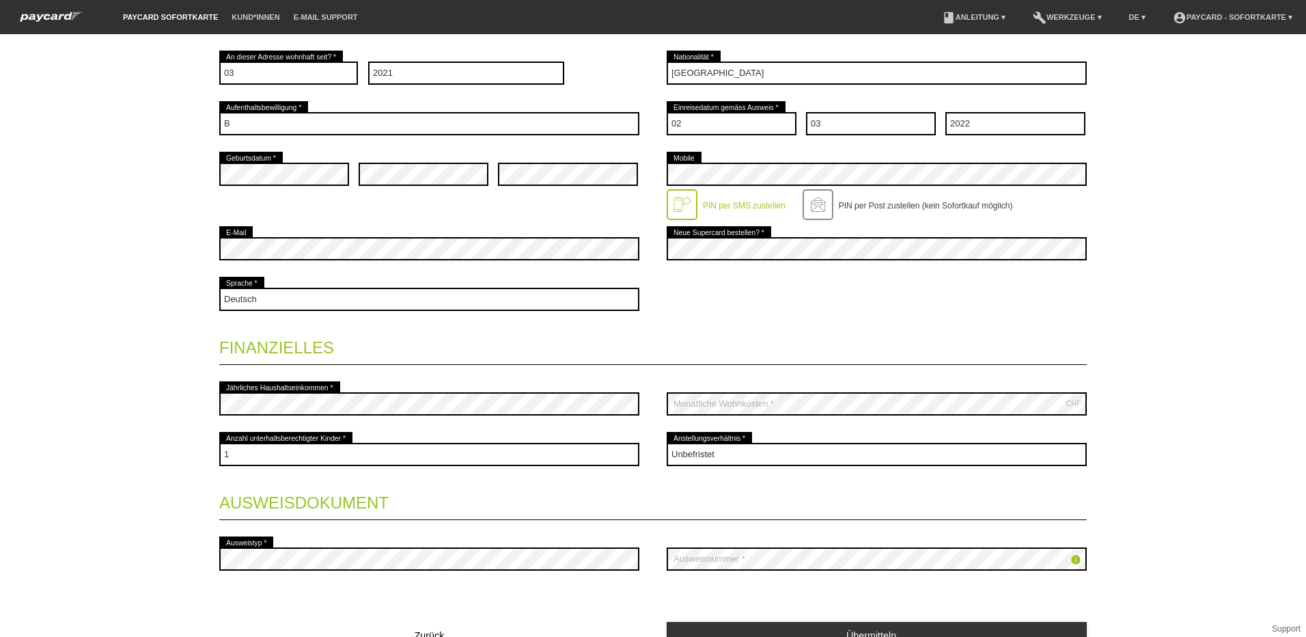
scroll to position [422, 0]
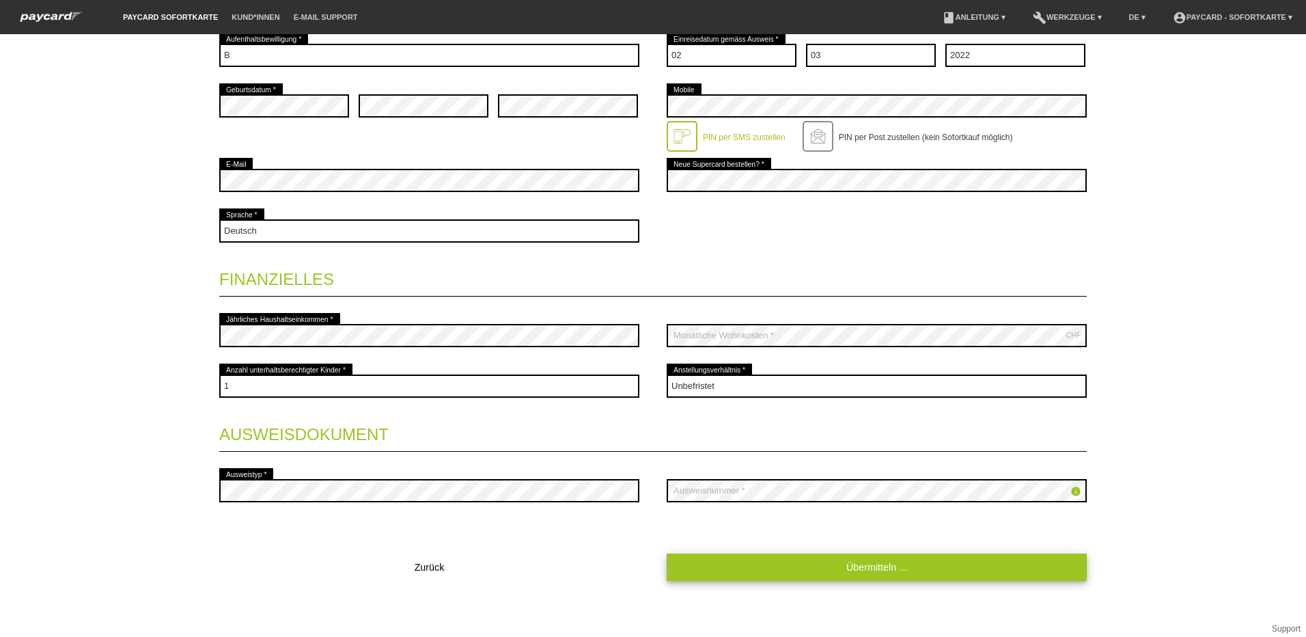
click at [783, 573] on link "Übermitteln ..." at bounding box center [877, 566] width 420 height 27
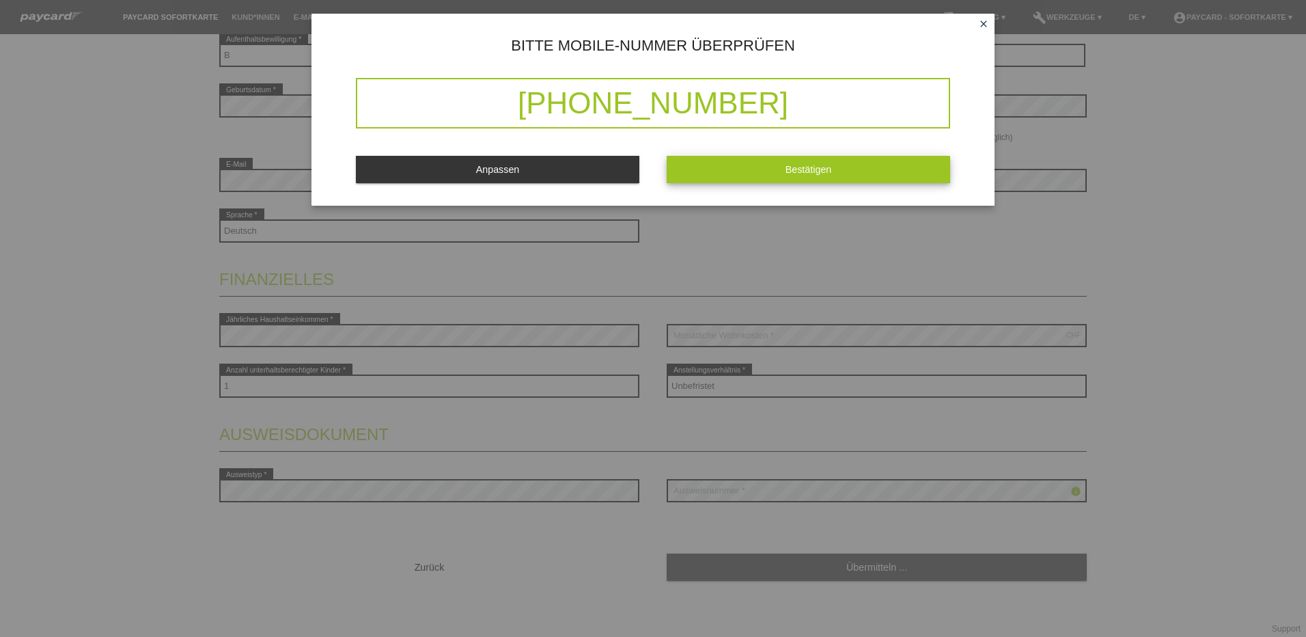
click at [758, 169] on button "Bestätigen" at bounding box center [809, 169] width 284 height 27
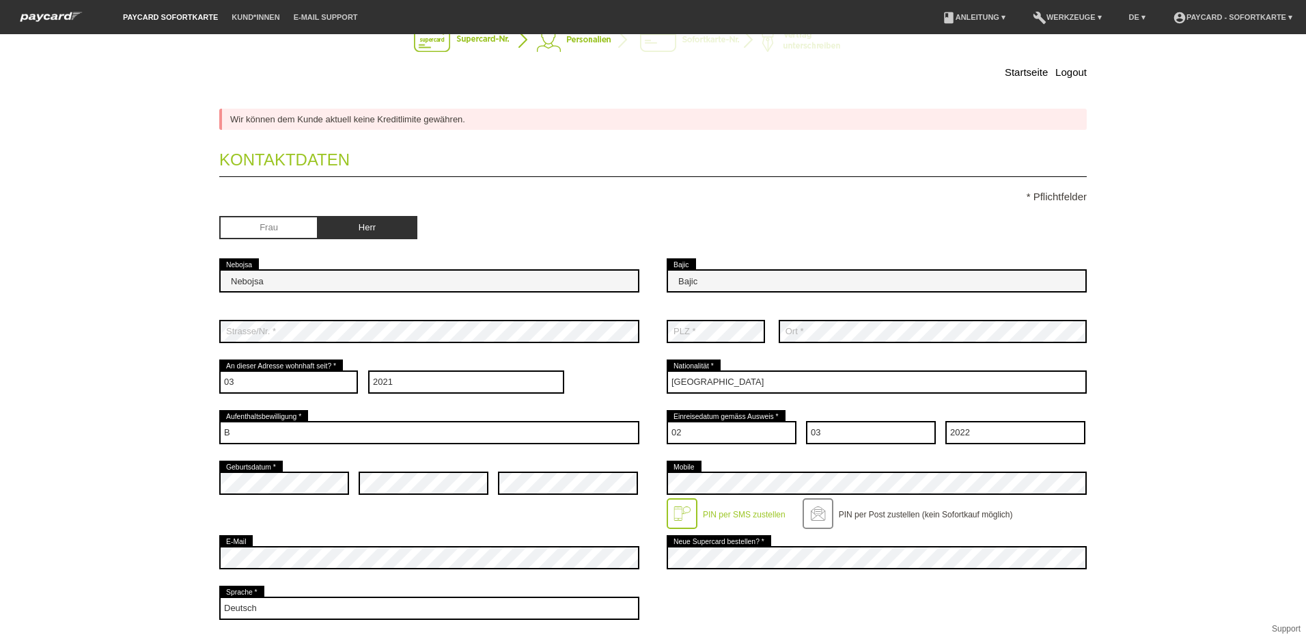
scroll to position [68, 0]
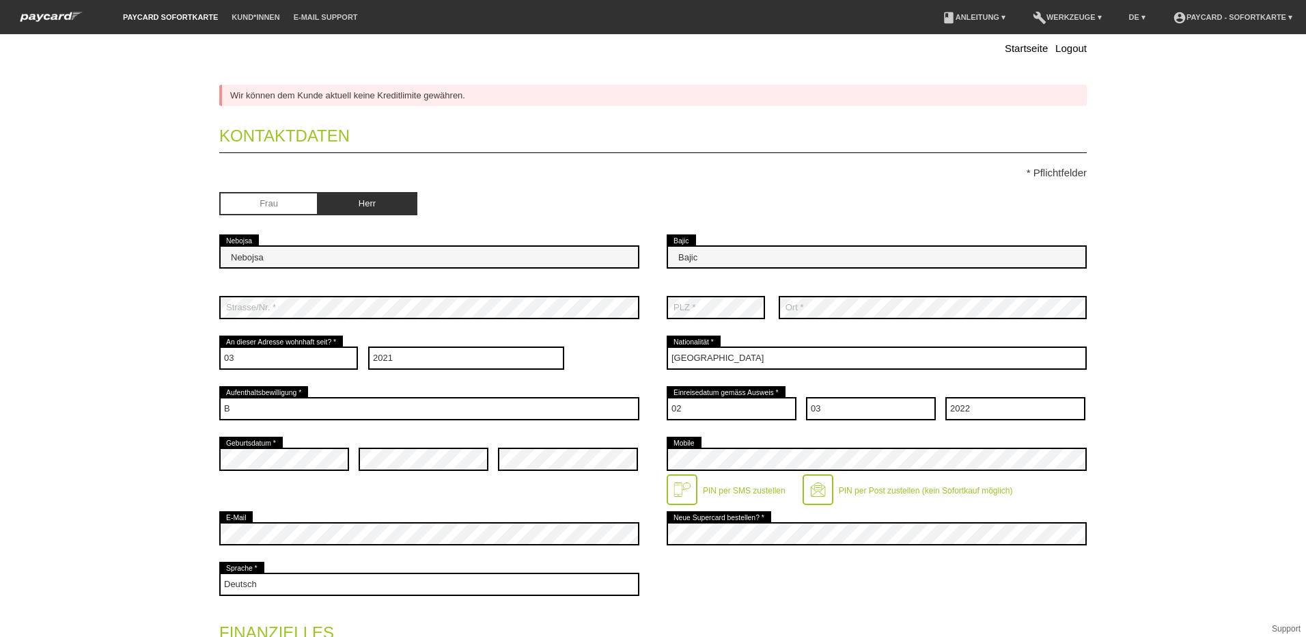
click at [810, 495] on div at bounding box center [818, 489] width 31 height 31
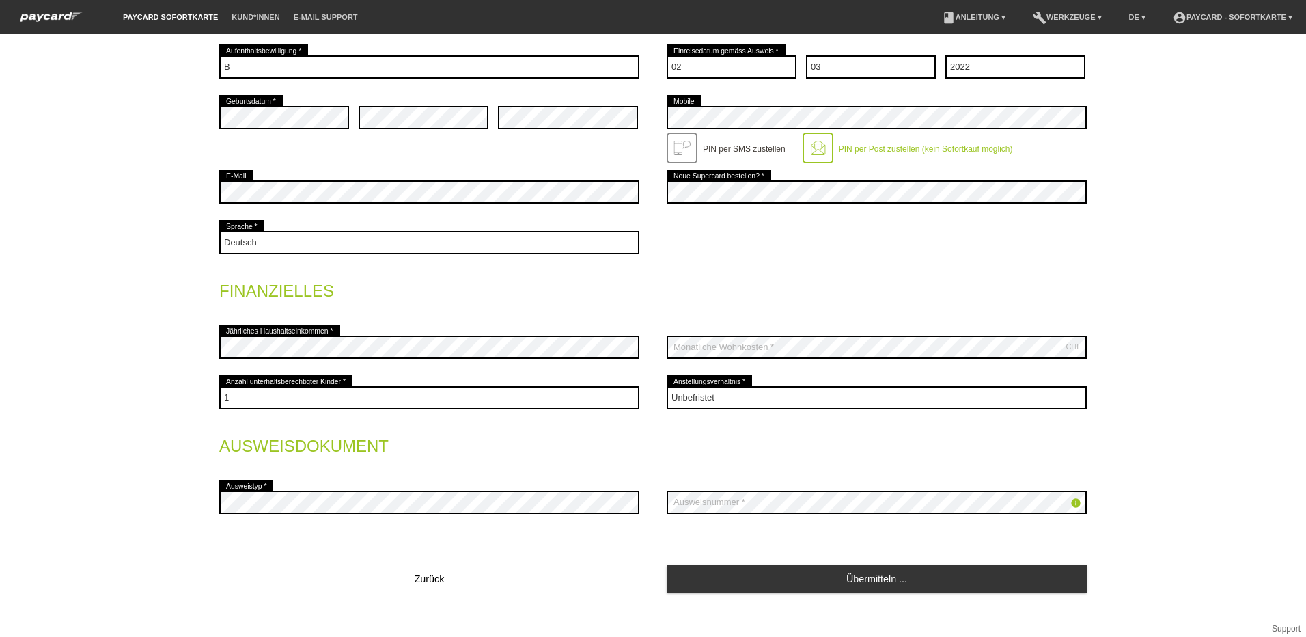
scroll to position [422, 0]
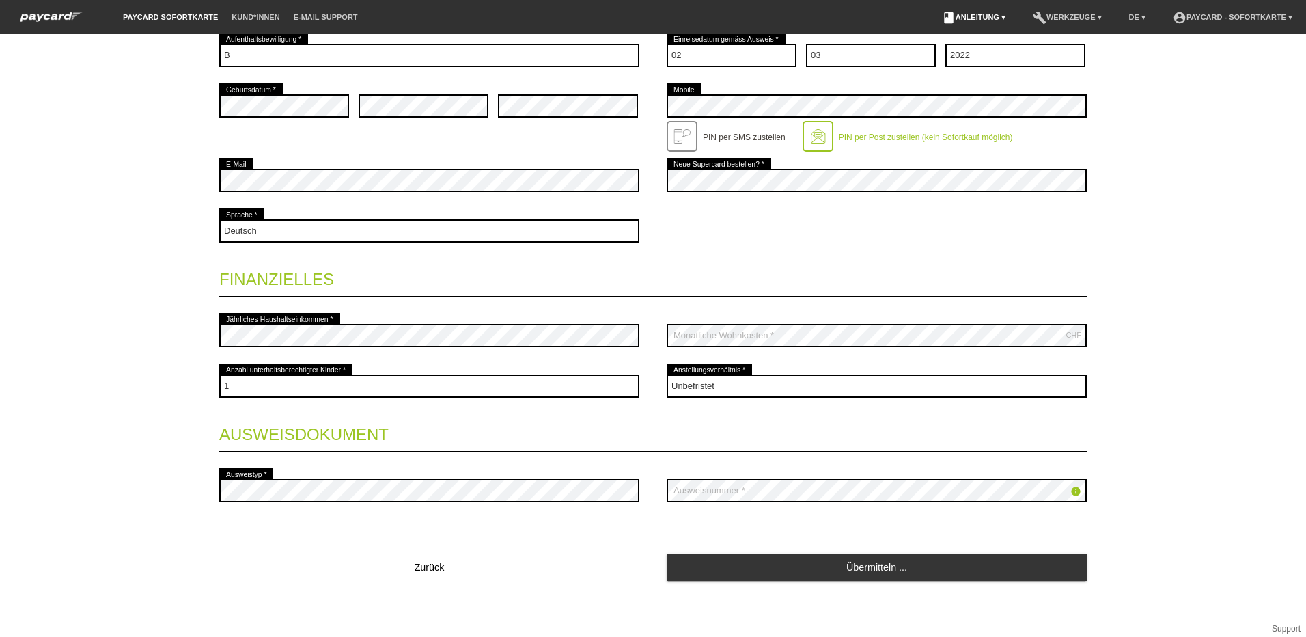
click at [944, 20] on link "book Anleitung ▾" at bounding box center [973, 17] width 77 height 8
click at [956, 34] on link "Anleitung mit KKG" at bounding box center [951, 32] width 72 height 10
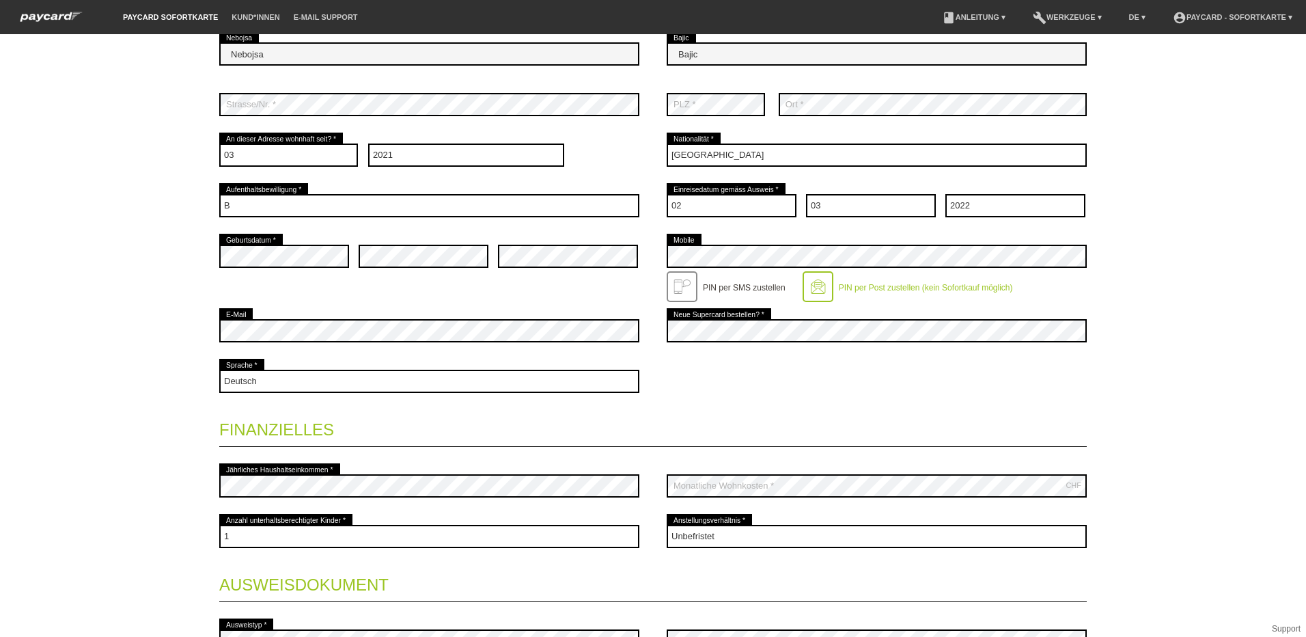
scroll to position [285, 0]
